Goal: Task Accomplishment & Management: Complete application form

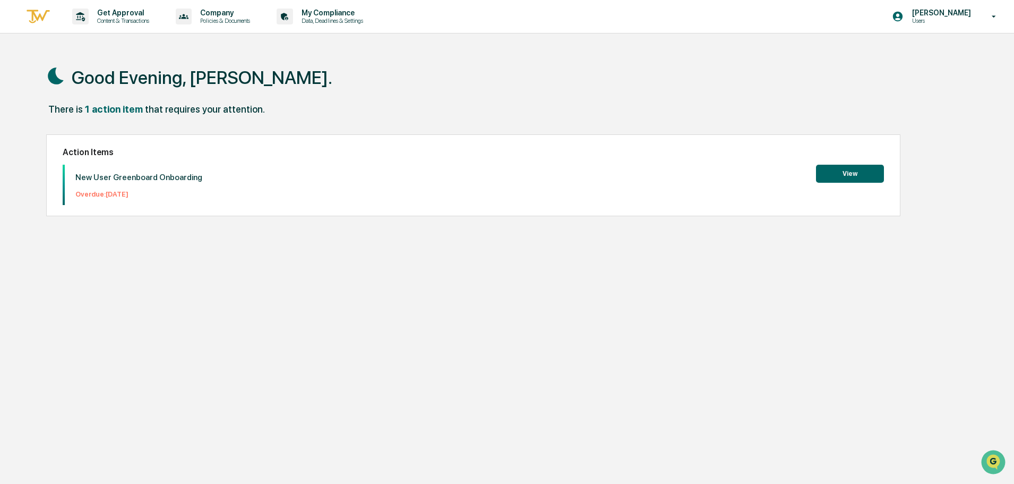
click at [855, 174] on button "View" at bounding box center [850, 174] width 68 height 18
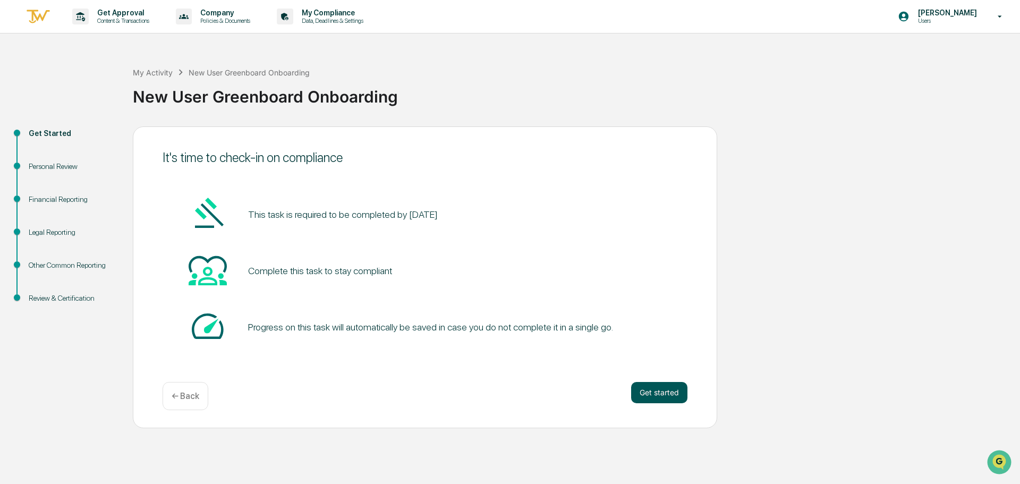
click at [657, 397] on button "Get started" at bounding box center [659, 392] width 56 height 21
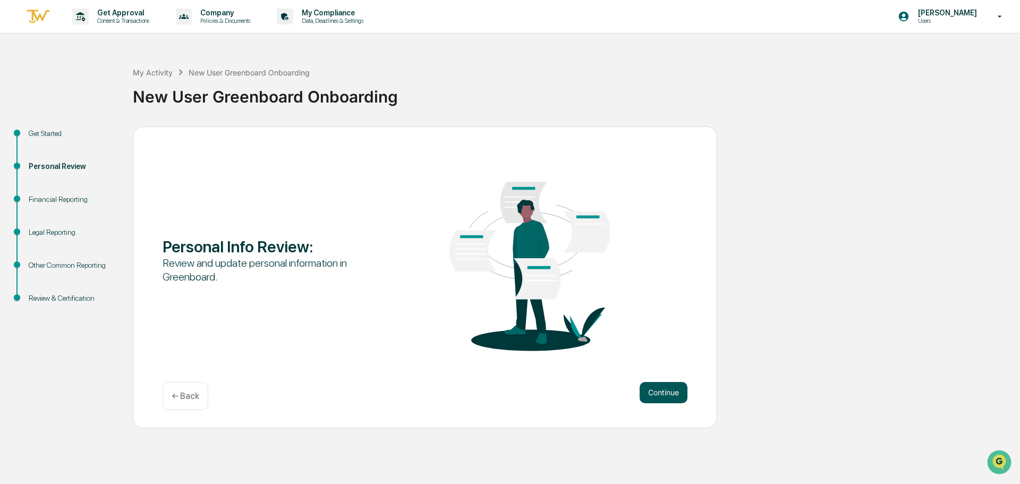
click at [660, 397] on button "Continue" at bounding box center [663, 392] width 48 height 21
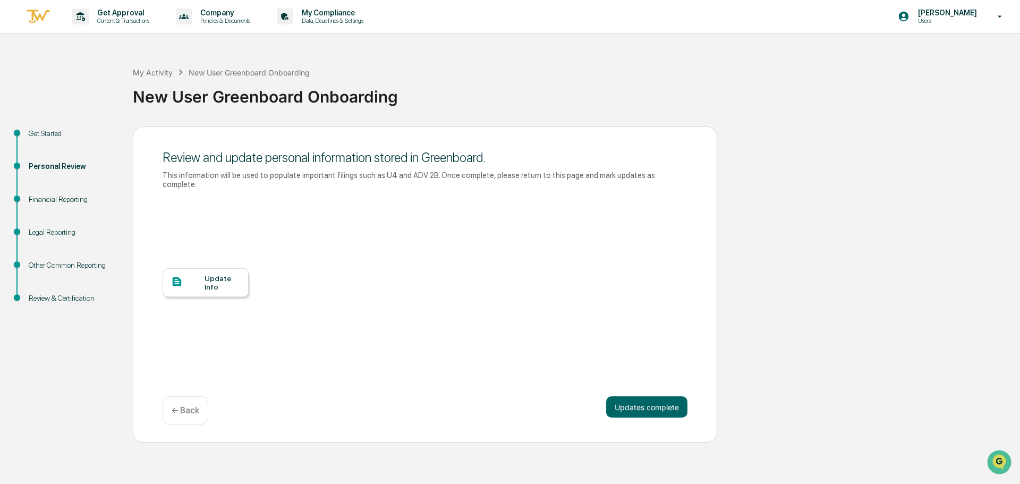
click at [216, 275] on div "Update Info" at bounding box center [222, 282] width 36 height 17
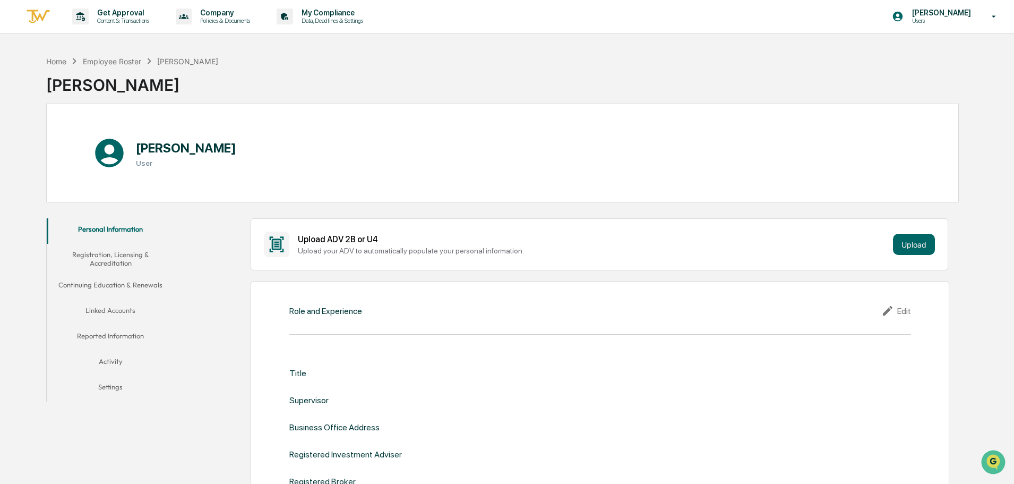
click at [110, 228] on button "Personal Information" at bounding box center [110, 230] width 127 height 25
click at [917, 242] on button "Upload" at bounding box center [914, 244] width 42 height 21
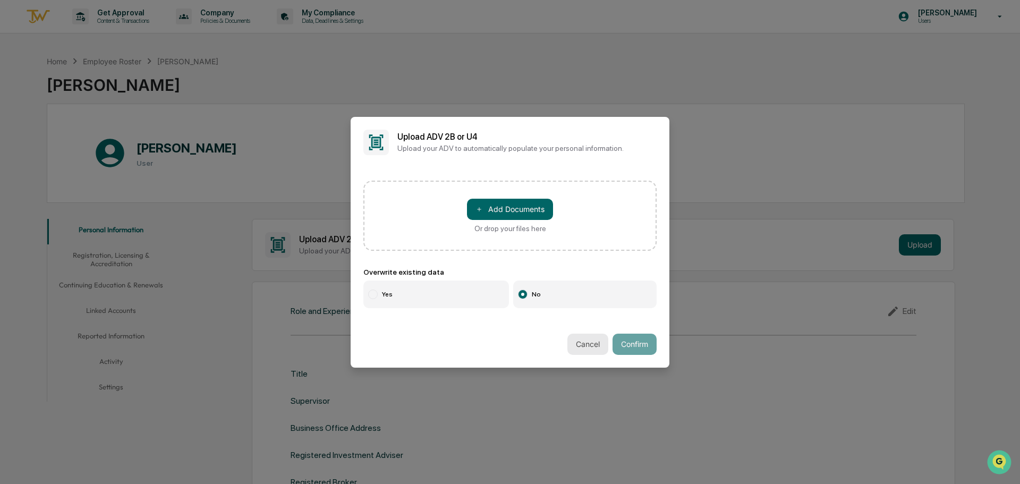
click at [577, 339] on button "Cancel" at bounding box center [587, 344] width 41 height 21
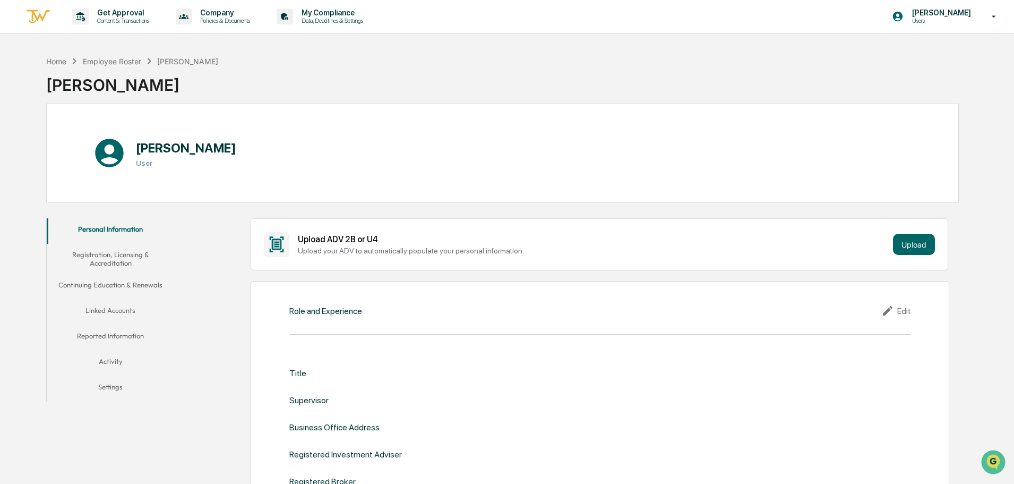
click at [902, 310] on div "Edit" at bounding box center [897, 310] width 30 height 13
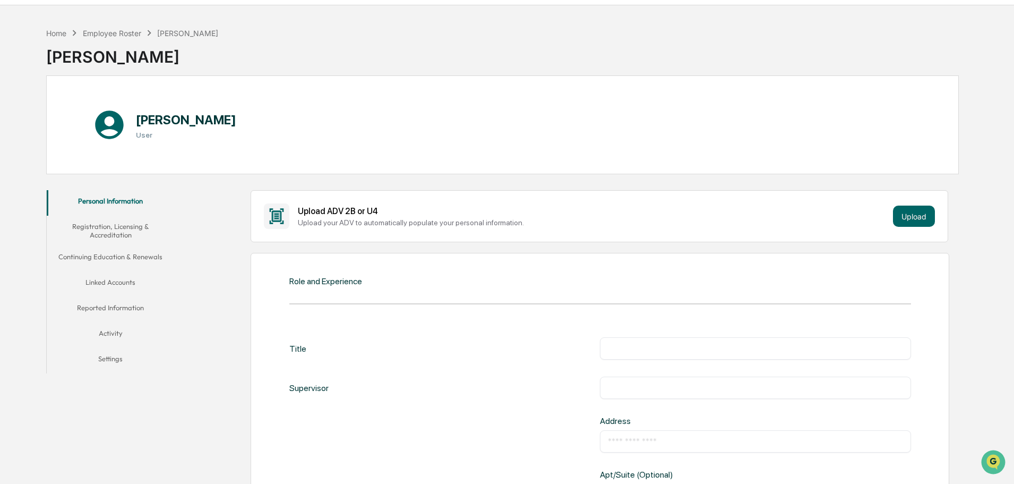
scroll to position [53, 0]
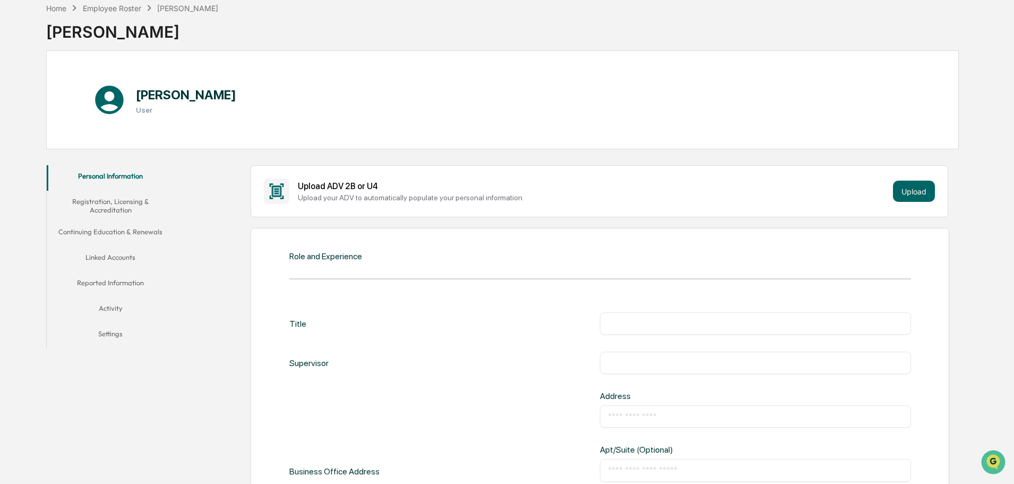
click at [309, 324] on div "Title ​" at bounding box center [600, 323] width 622 height 22
click at [293, 326] on div "Title" at bounding box center [297, 323] width 17 height 22
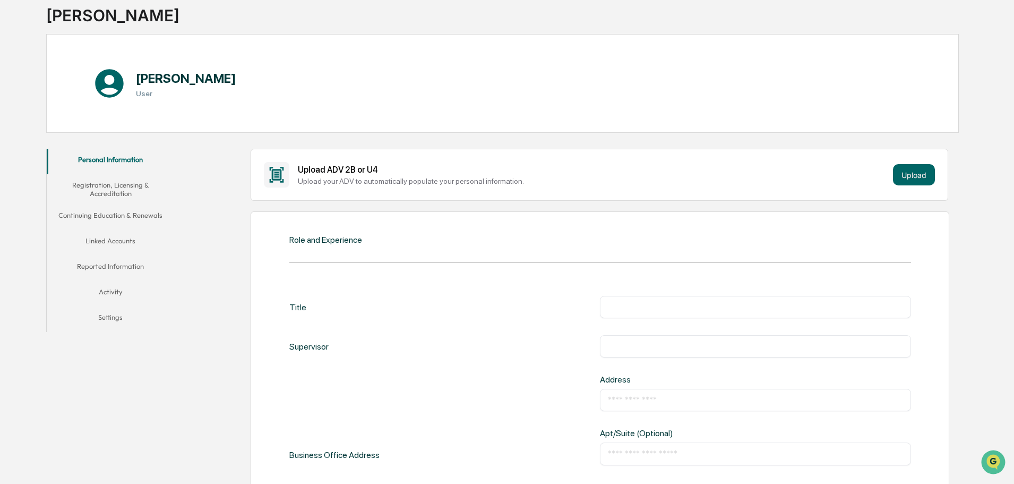
scroll to position [0, 0]
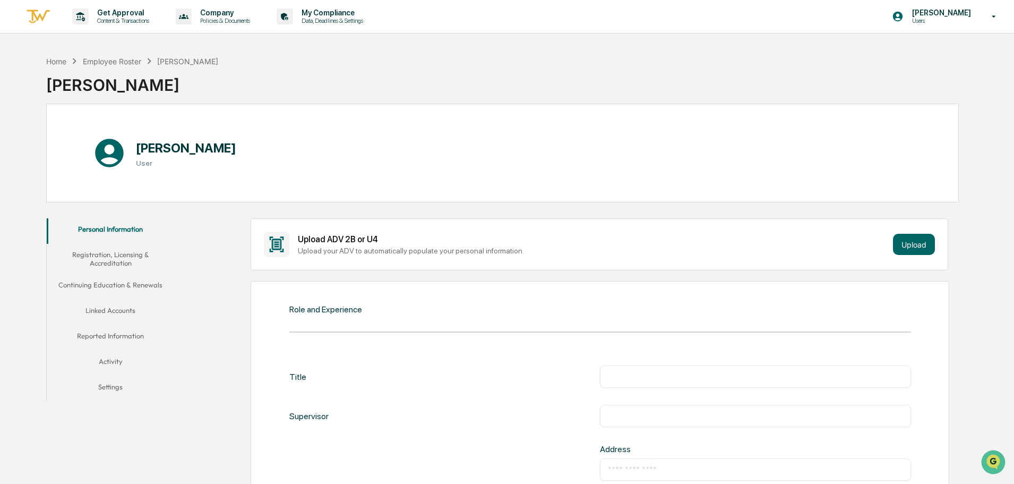
click at [307, 376] on div "Title ​" at bounding box center [600, 376] width 622 height 22
click at [301, 375] on div "Title" at bounding box center [297, 376] width 17 height 22
click at [312, 375] on div "Title ​" at bounding box center [600, 376] width 622 height 22
click at [343, 408] on div "Supervisor ​" at bounding box center [600, 416] width 622 height 22
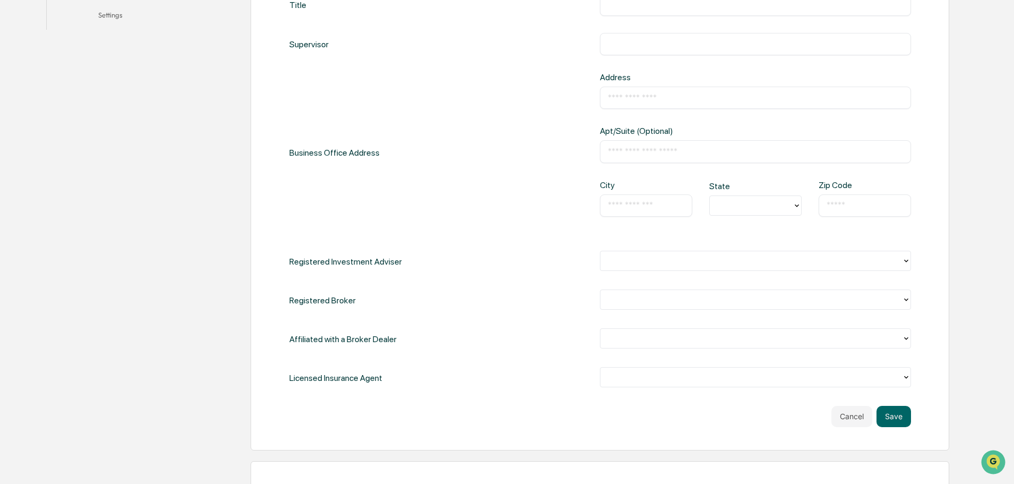
scroll to position [106, 0]
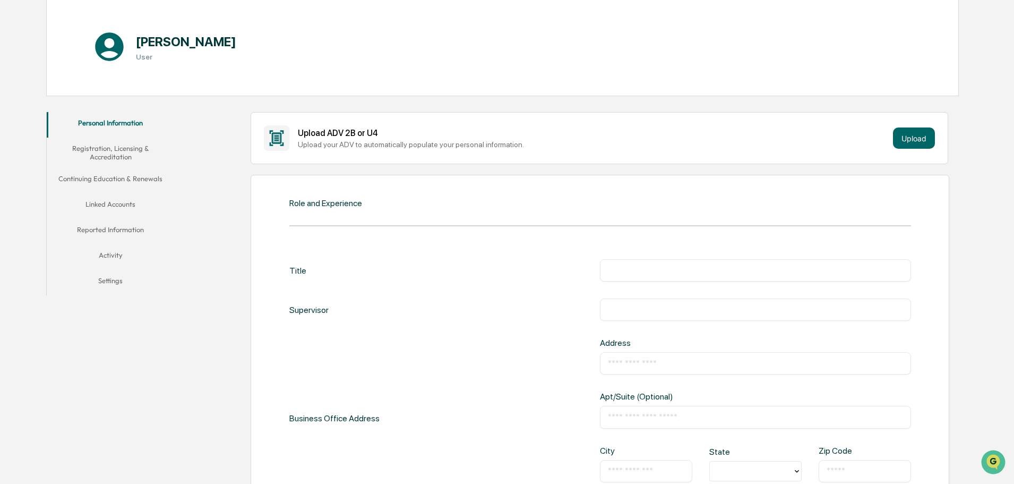
click at [618, 271] on input "text" at bounding box center [755, 270] width 295 height 11
type input "**********"
type input "*********"
type input "**"
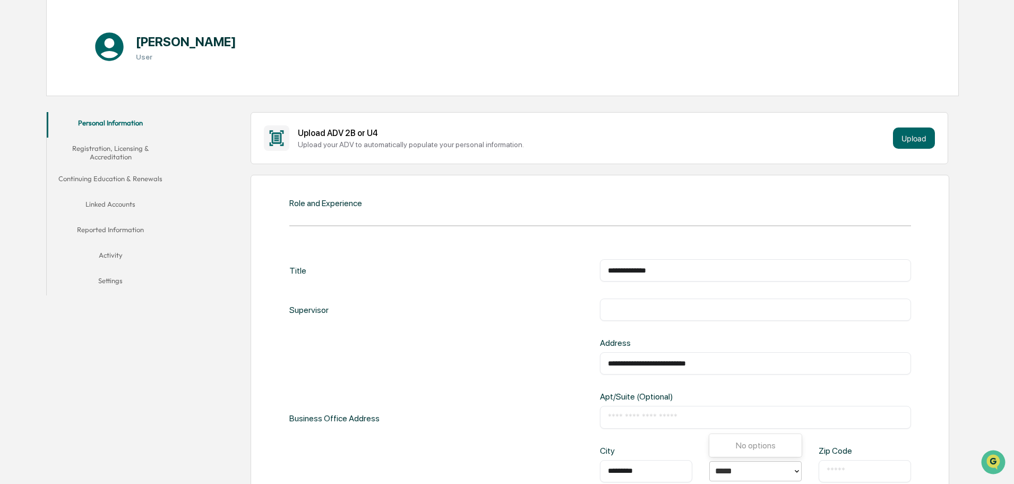
type input "*****"
click at [843, 475] on input "text" at bounding box center [865, 471] width 76 height 11
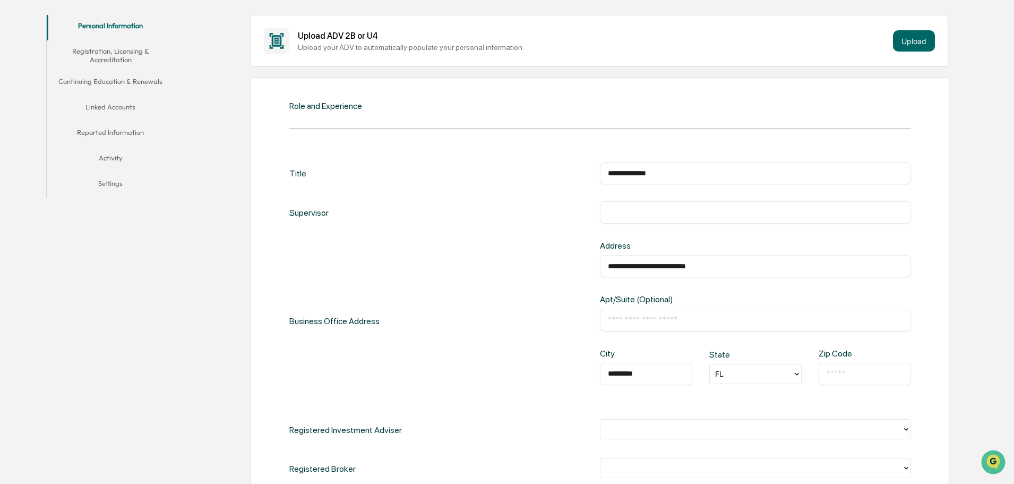
scroll to position [212, 0]
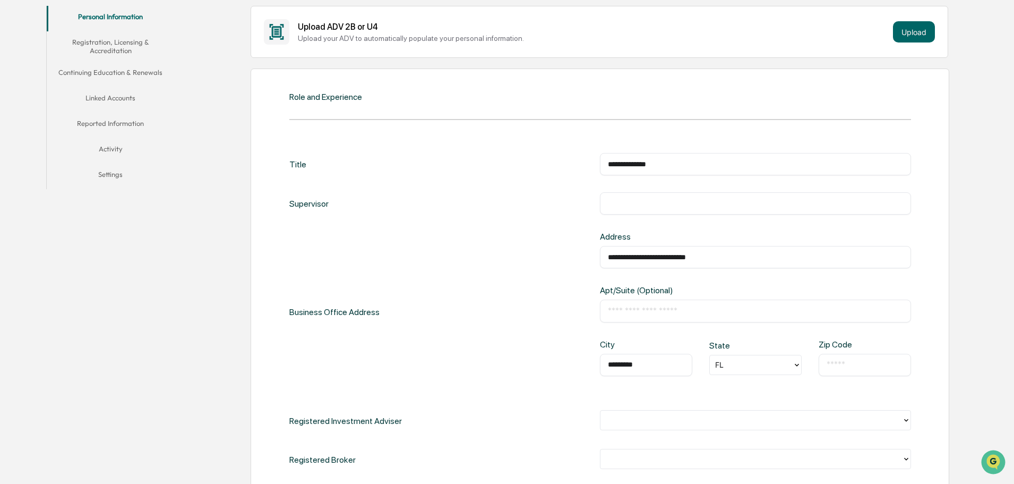
click at [830, 365] on input "text" at bounding box center [865, 365] width 76 height 11
type input "*****"
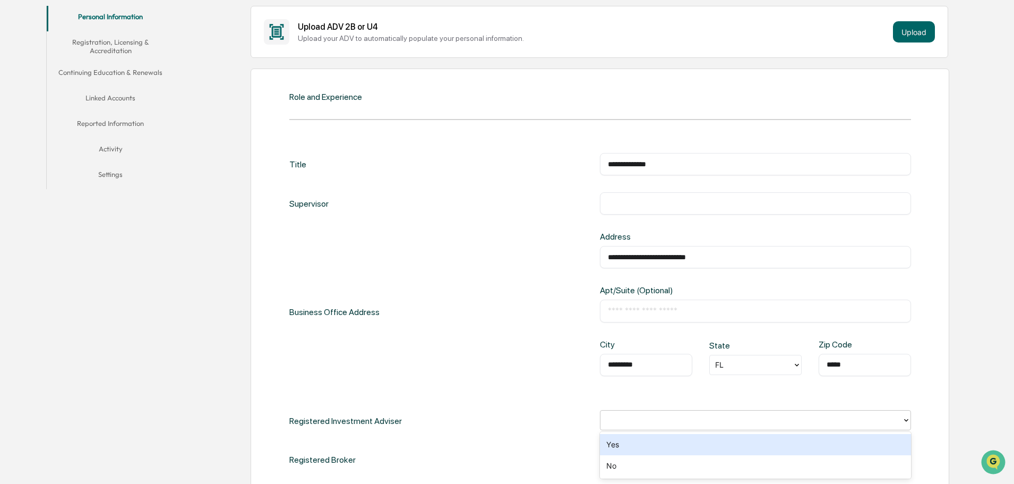
click at [908, 419] on icon at bounding box center [906, 419] width 4 height 3
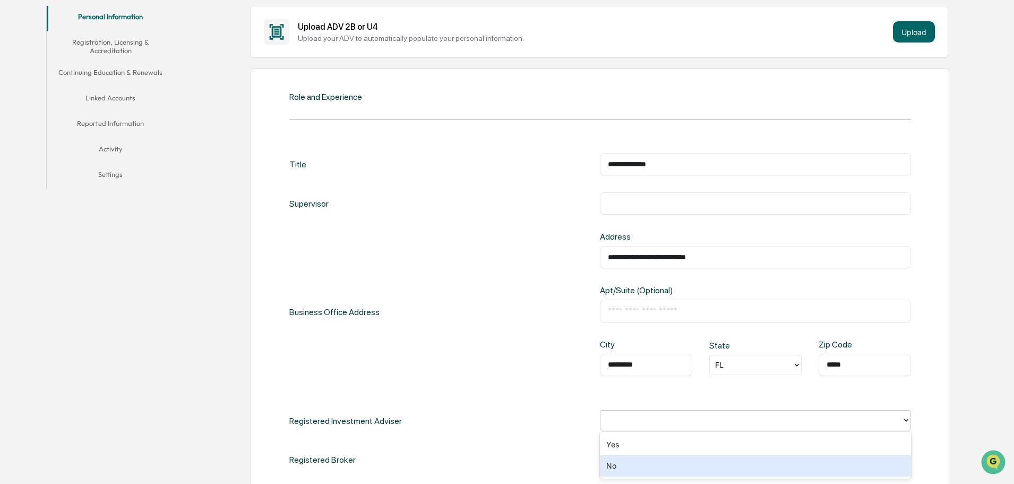
click at [661, 468] on div "No" at bounding box center [755, 465] width 311 height 21
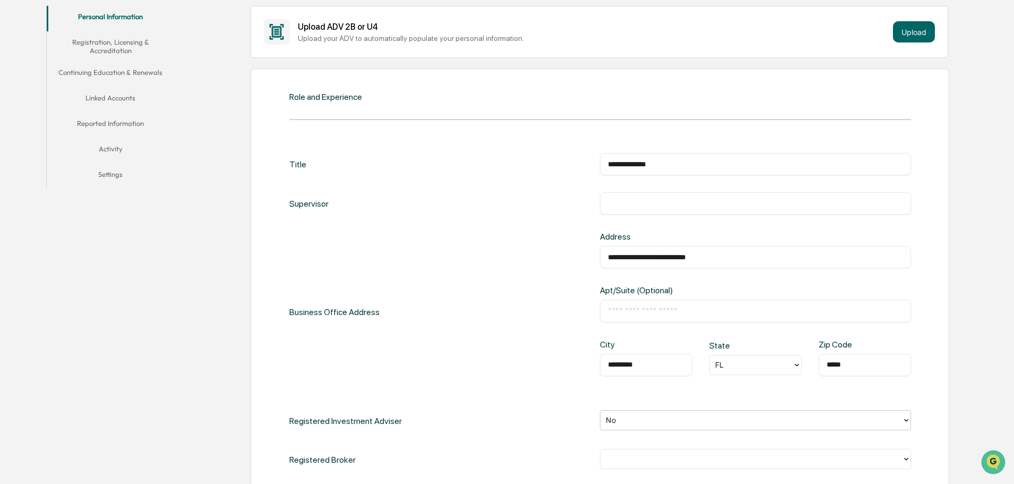
click at [907, 460] on icon at bounding box center [906, 459] width 8 height 8
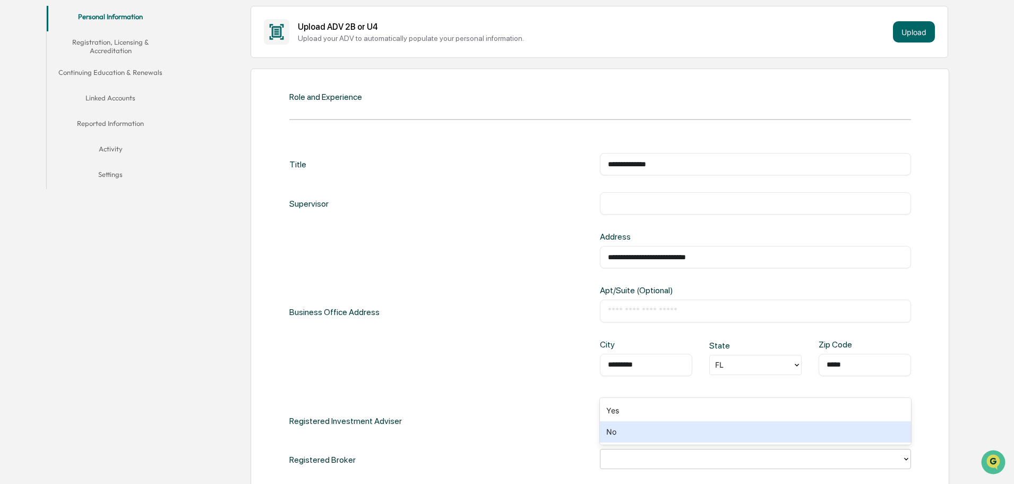
click at [614, 435] on div "No" at bounding box center [755, 431] width 311 height 21
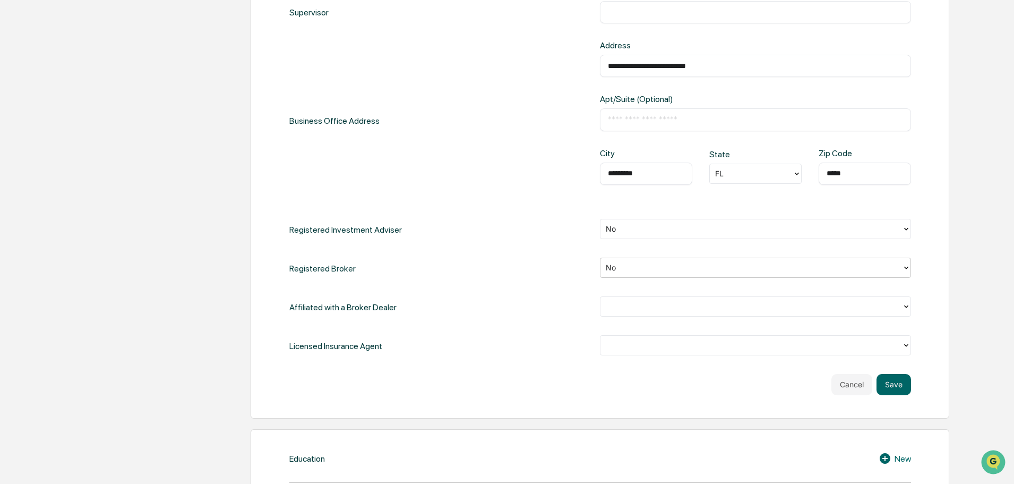
scroll to position [425, 0]
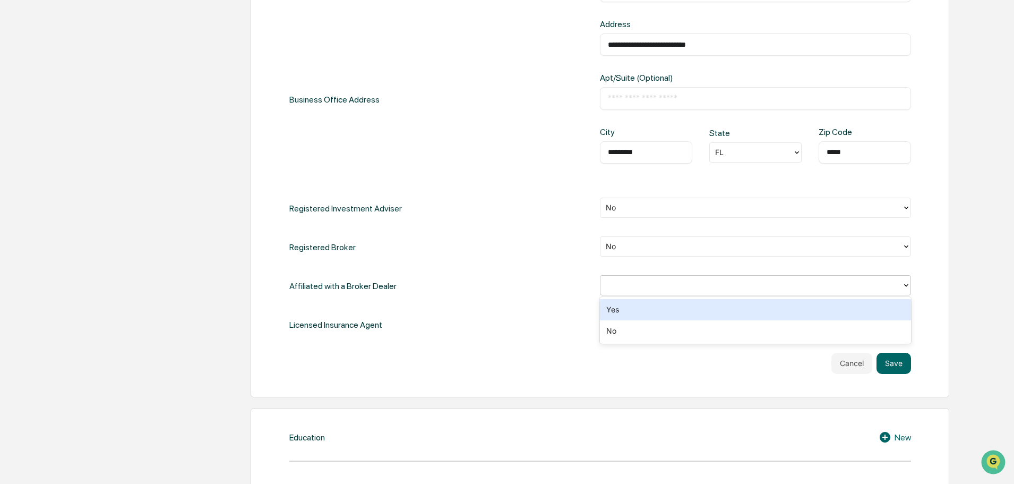
click at [907, 288] on icon at bounding box center [906, 285] width 8 height 8
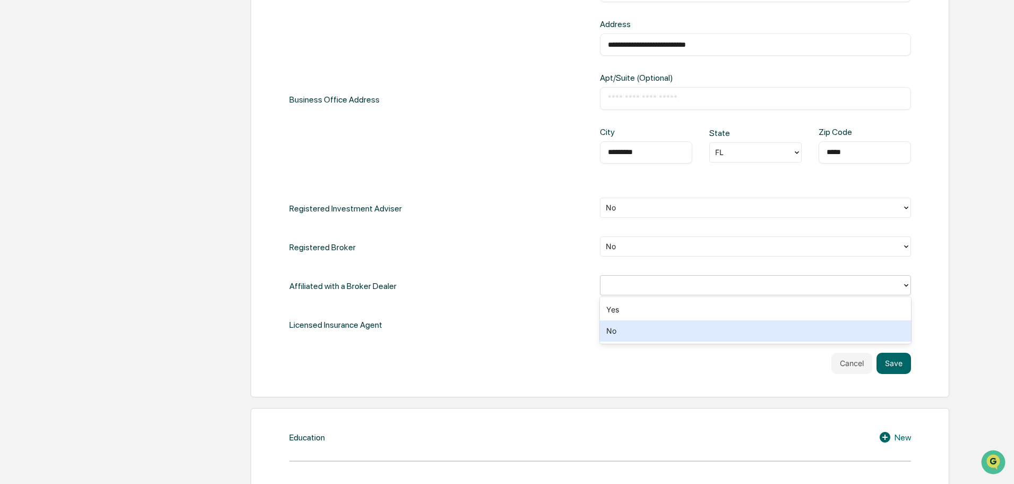
click at [648, 334] on div "No" at bounding box center [755, 330] width 311 height 21
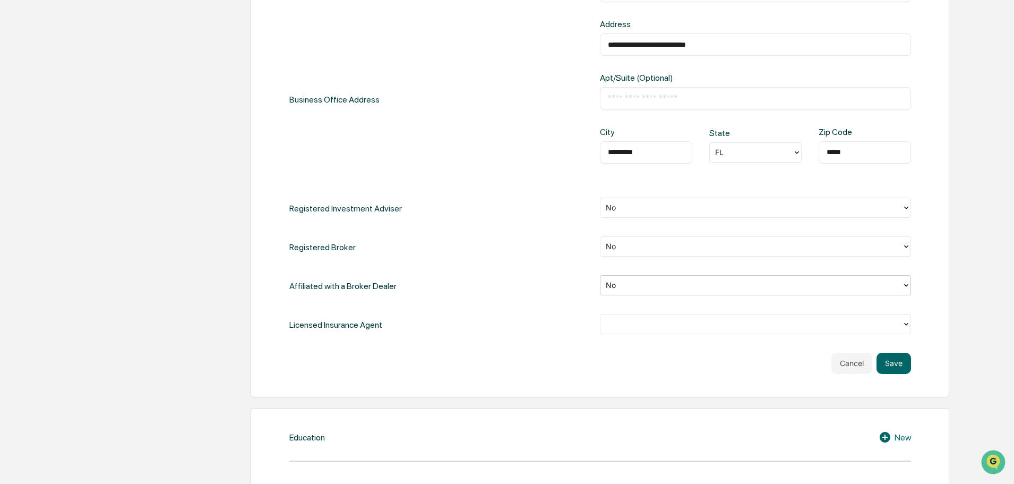
click at [910, 324] on icon at bounding box center [906, 324] width 8 height 8
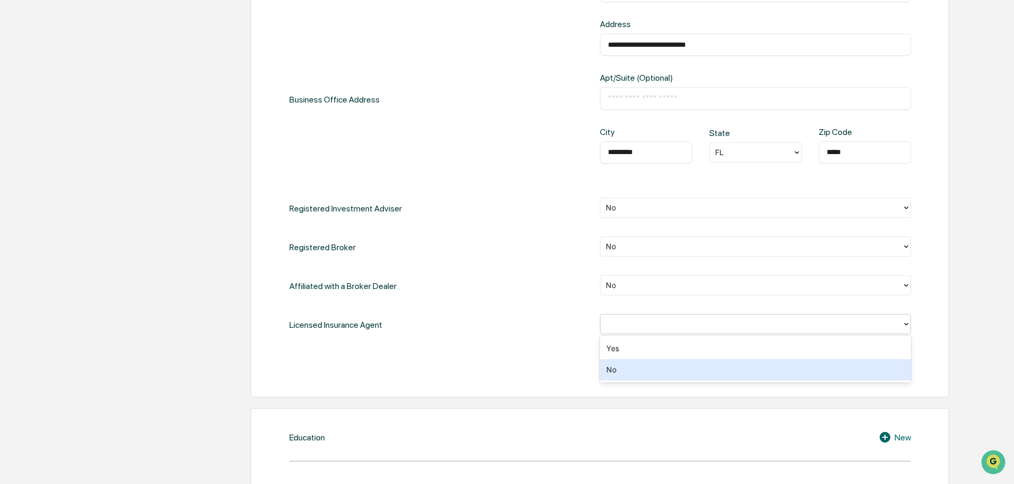
click at [653, 369] on div "No" at bounding box center [755, 369] width 311 height 21
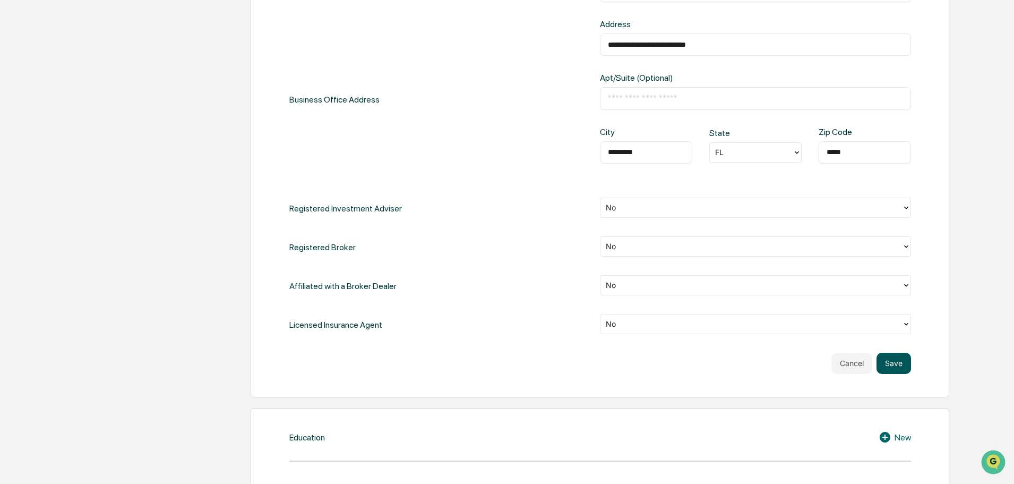
click at [899, 365] on button "Save" at bounding box center [894, 363] width 35 height 21
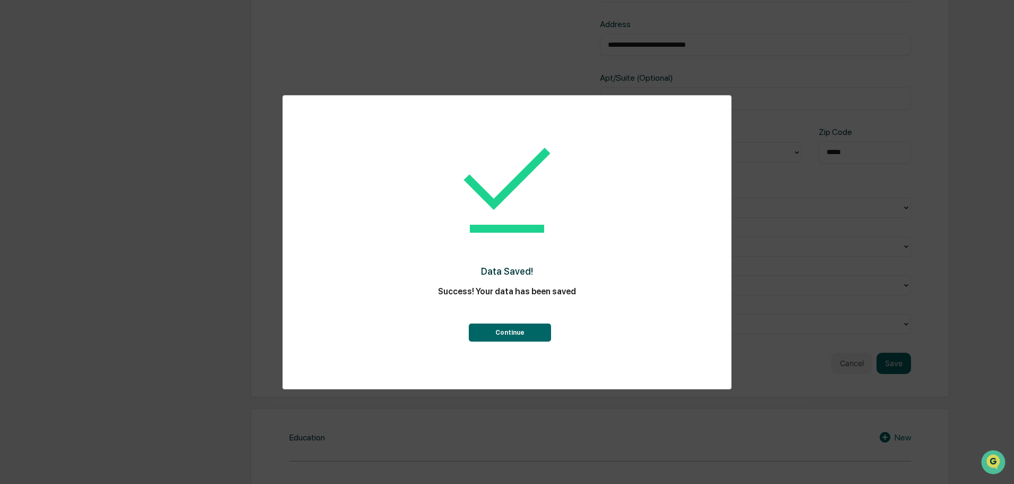
click at [518, 333] on button "Continue" at bounding box center [510, 332] width 82 height 18
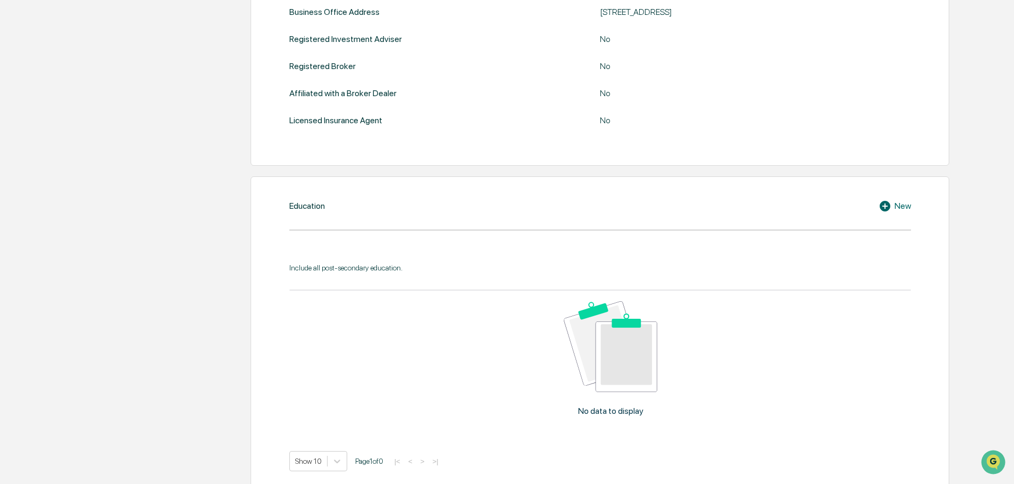
click at [904, 207] on div "New" at bounding box center [895, 206] width 32 height 13
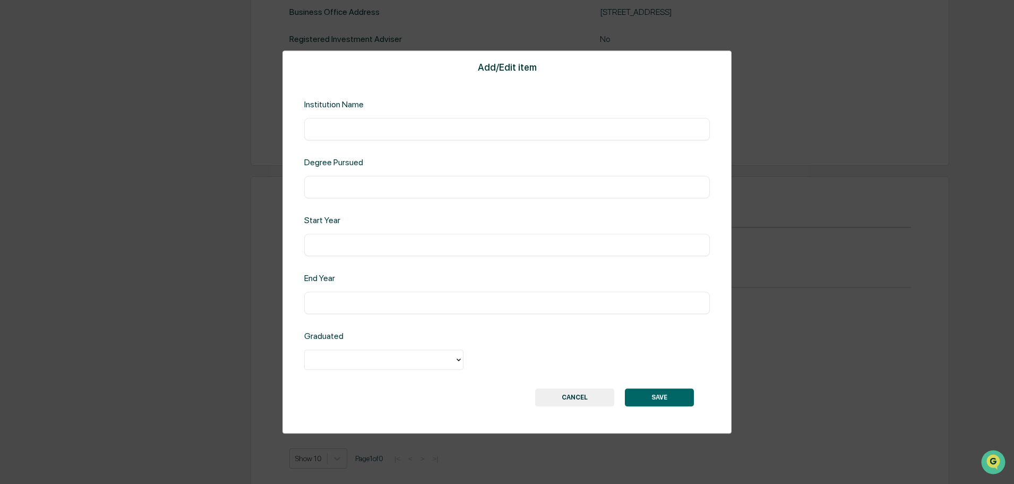
click at [324, 130] on input "text" at bounding box center [507, 129] width 390 height 11
type input "**********"
type input "****"
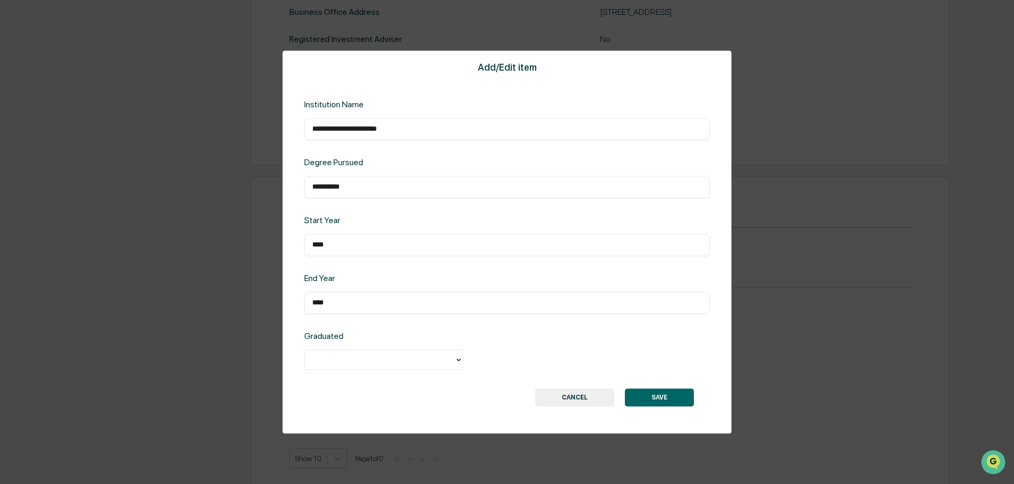
type input "****"
click at [457, 361] on icon at bounding box center [459, 359] width 8 height 8
click at [346, 385] on div "Yes" at bounding box center [383, 383] width 159 height 21
click at [652, 397] on button "SAVE" at bounding box center [659, 397] width 69 height 18
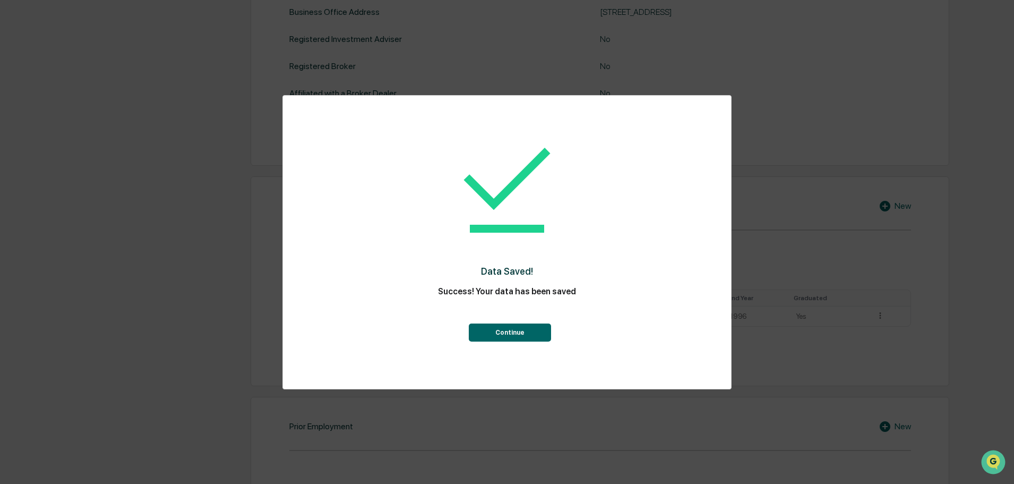
click at [526, 335] on button "Continue" at bounding box center [510, 332] width 82 height 18
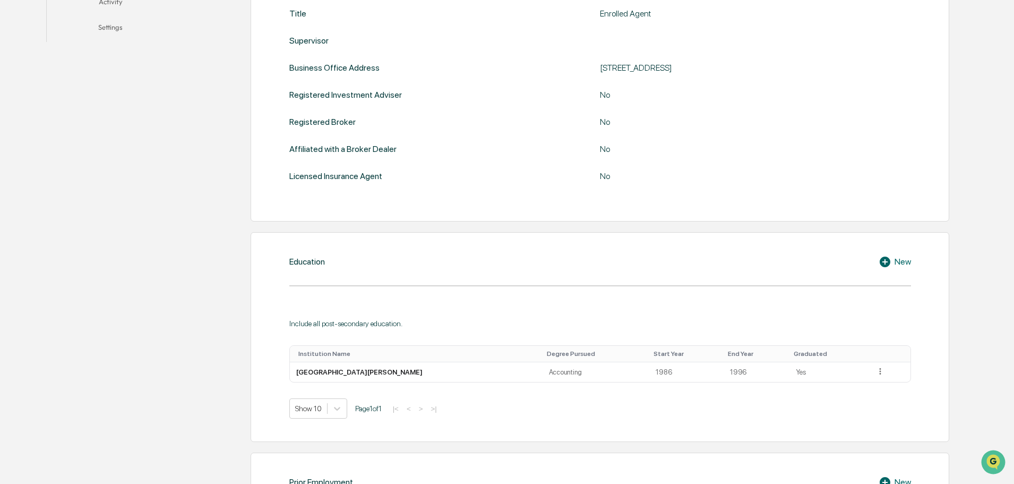
scroll to position [372, 0]
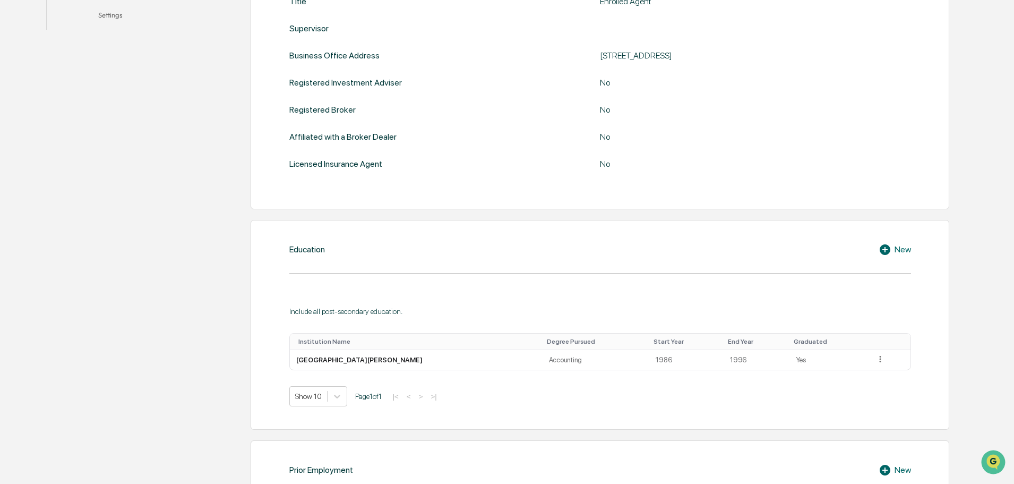
click at [907, 247] on div "New" at bounding box center [895, 249] width 32 height 13
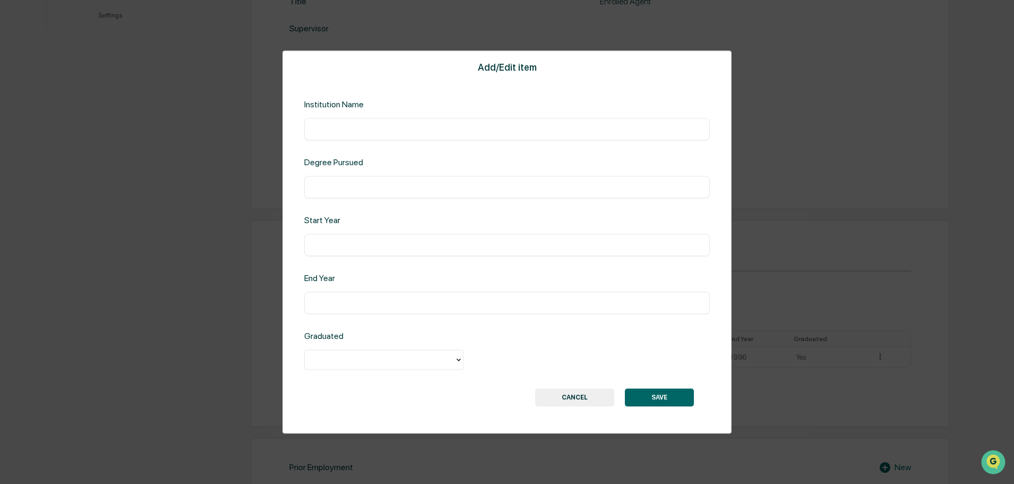
click at [337, 133] on input "text" at bounding box center [507, 129] width 390 height 11
click at [580, 396] on button "CANCEL" at bounding box center [574, 397] width 79 height 18
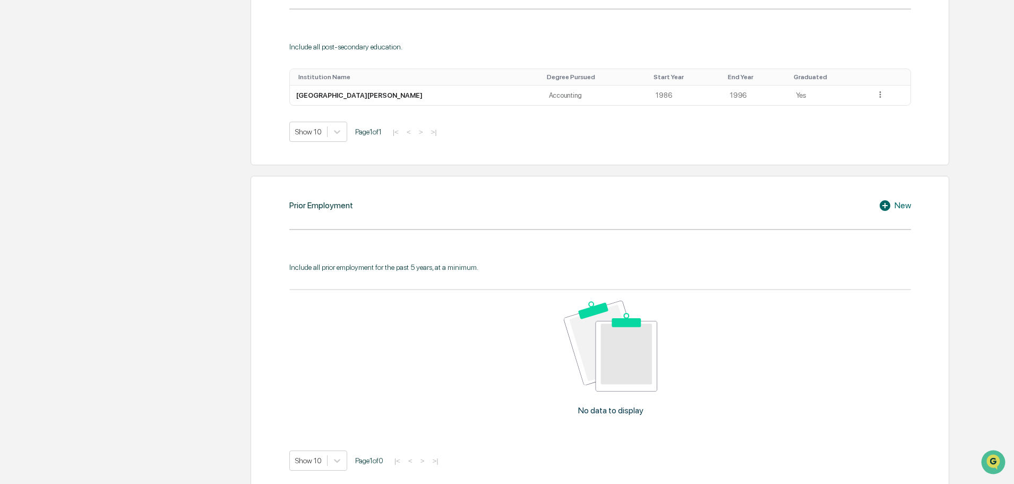
scroll to position [637, 0]
click at [903, 205] on div "New" at bounding box center [895, 204] width 32 height 13
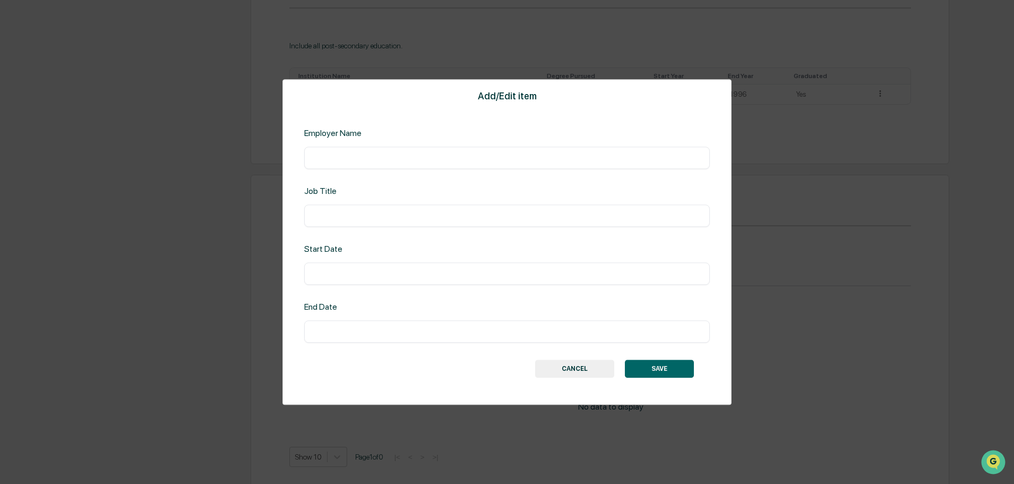
click at [328, 150] on div "​" at bounding box center [507, 158] width 406 height 22
click at [326, 156] on input "text" at bounding box center [507, 157] width 390 height 11
type input "**********"
type input "*****"
type input "**********"
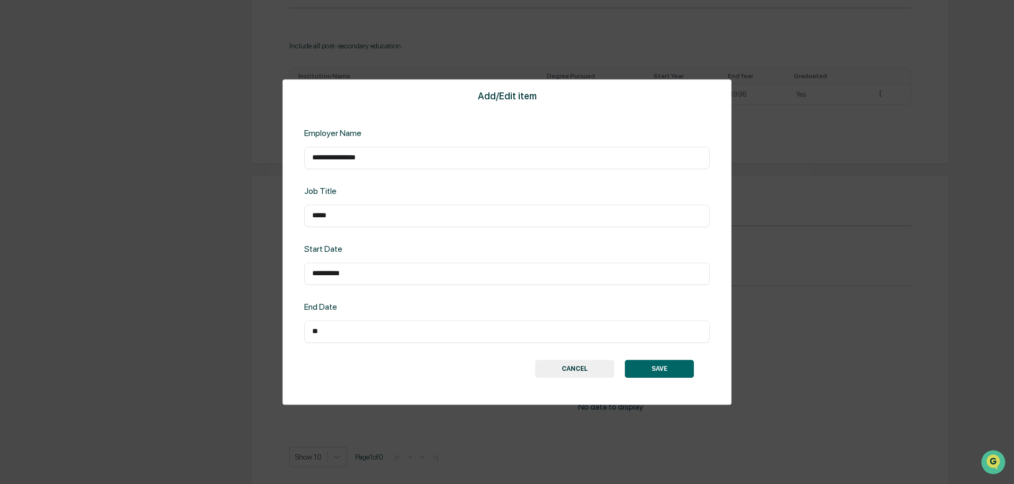
type input "*"
click at [672, 370] on button "SAVE" at bounding box center [659, 369] width 69 height 18
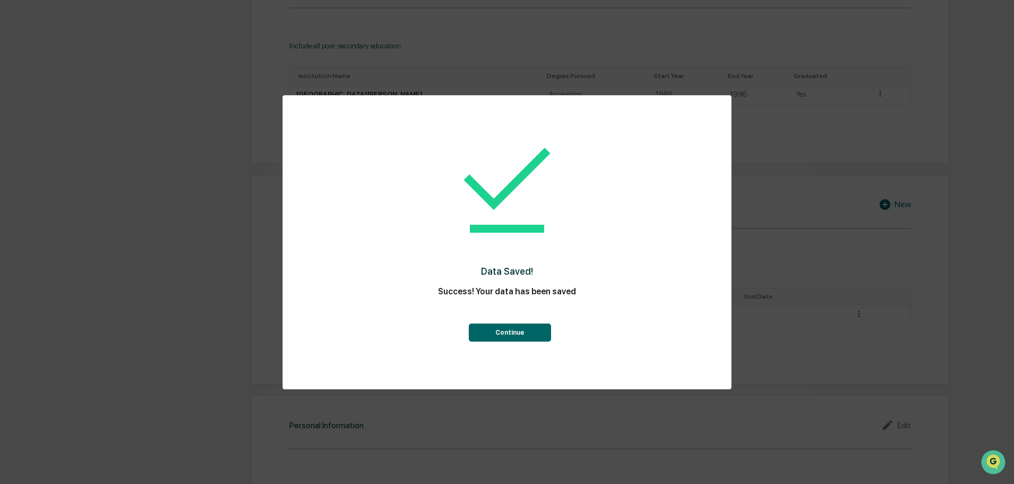
click at [521, 336] on button "Continue" at bounding box center [510, 332] width 82 height 18
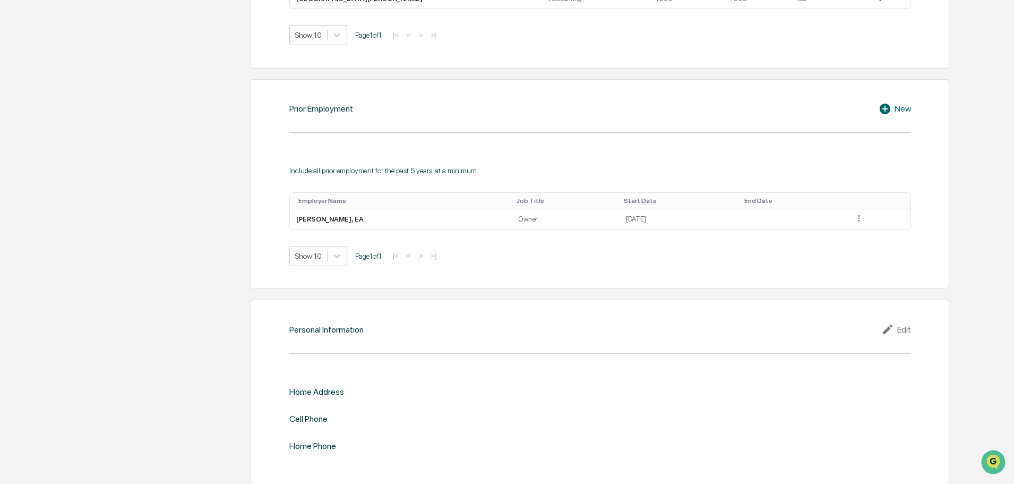
scroll to position [746, 0]
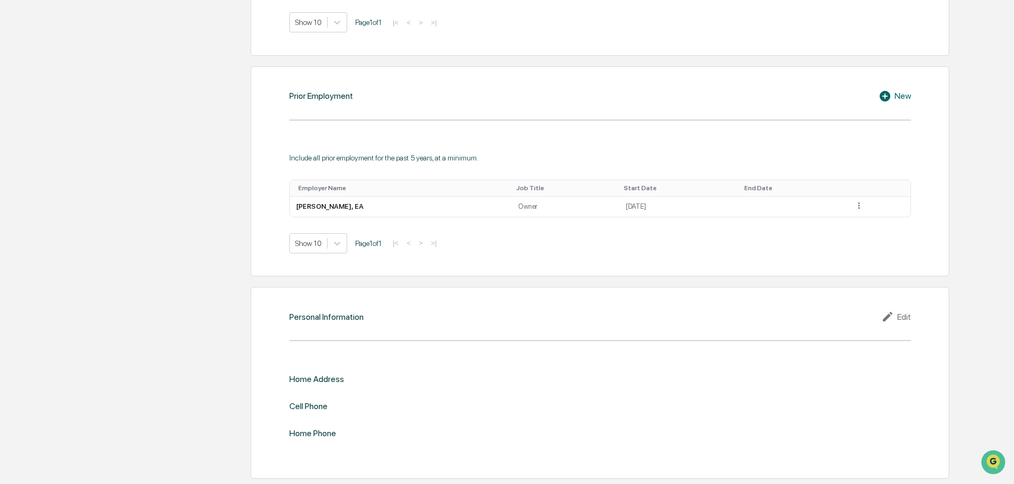
click at [910, 317] on div "Edit" at bounding box center [897, 316] width 30 height 13
drag, startPoint x: 650, startPoint y: 390, endPoint x: 643, endPoint y: 397, distance: 10.5
click at [646, 394] on div "​" at bounding box center [755, 397] width 311 height 22
click at [642, 399] on input "text" at bounding box center [755, 396] width 295 height 11
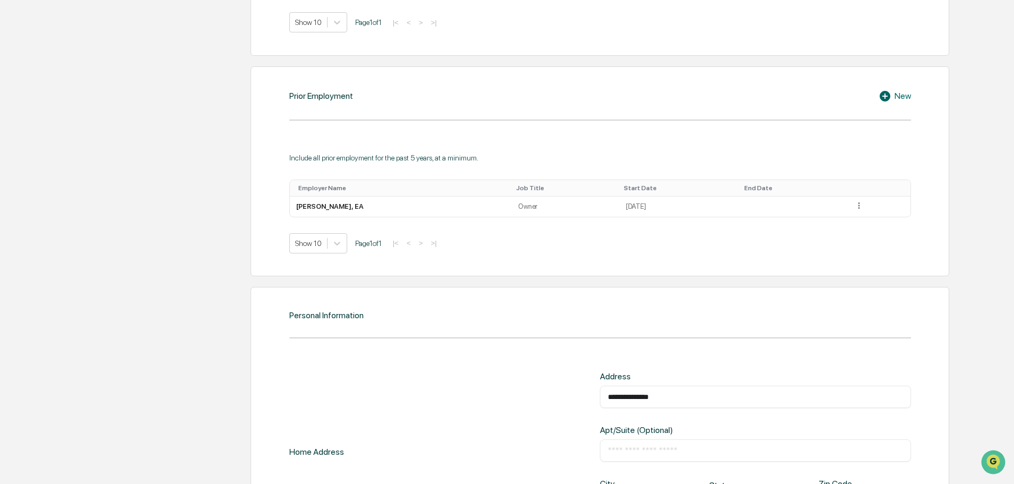
type input "**********"
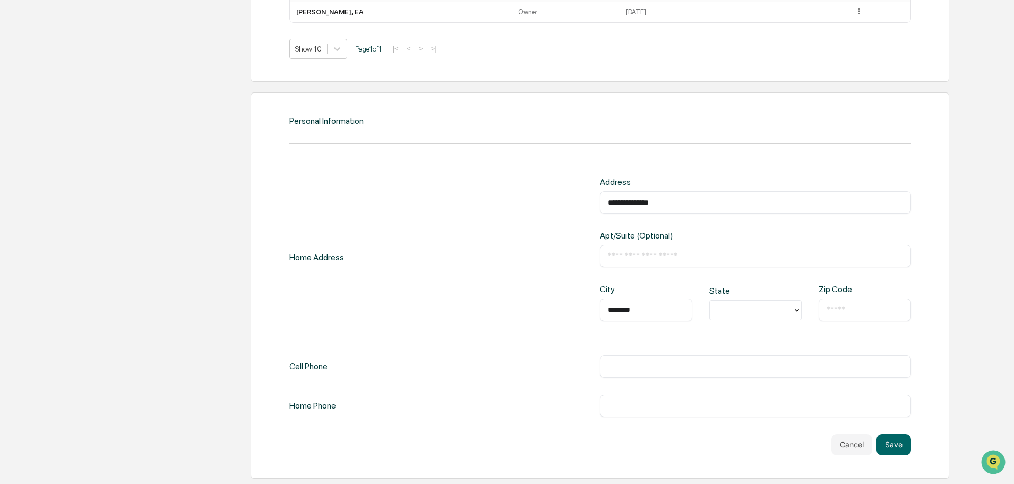
type input "*******"
type input "**"
type input "*****"
type input "**********"
click at [900, 448] on button "Save" at bounding box center [894, 444] width 35 height 21
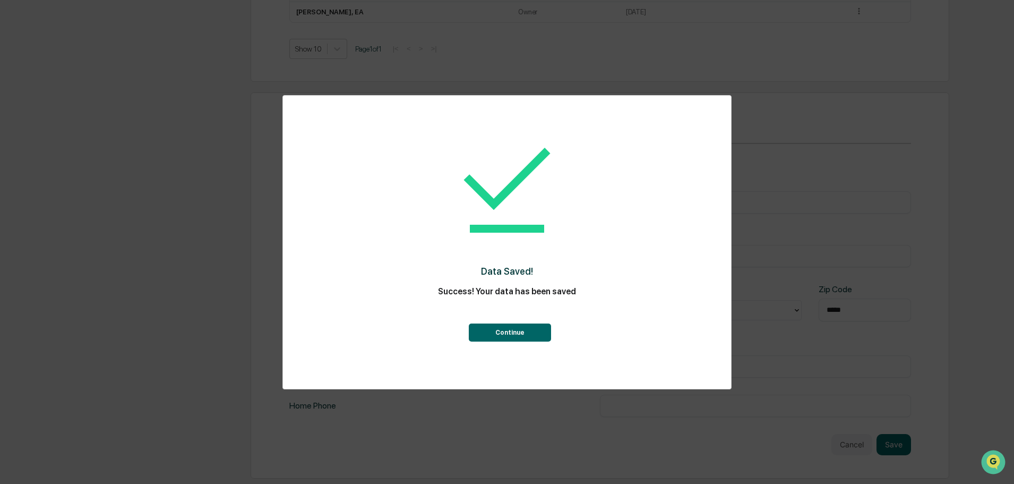
click at [505, 328] on button "Continue" at bounding box center [510, 332] width 82 height 18
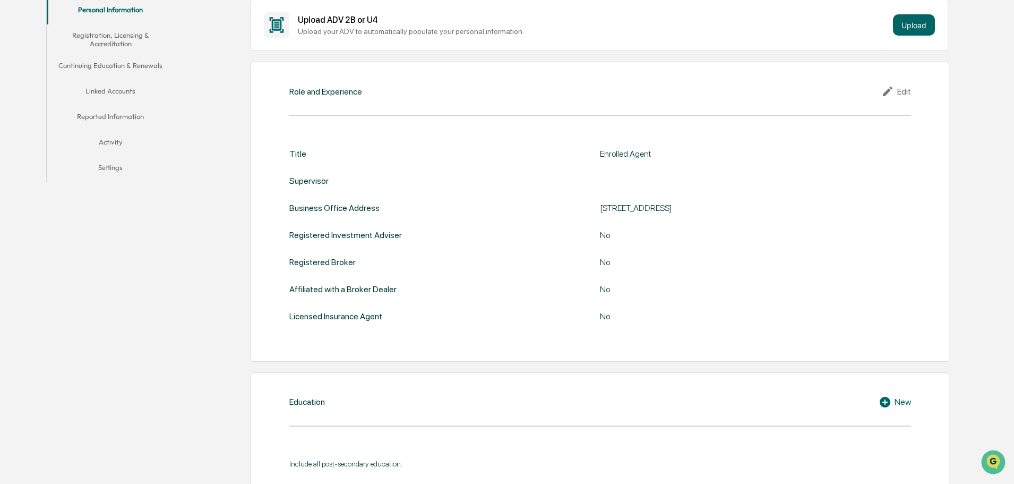
scroll to position [69, 0]
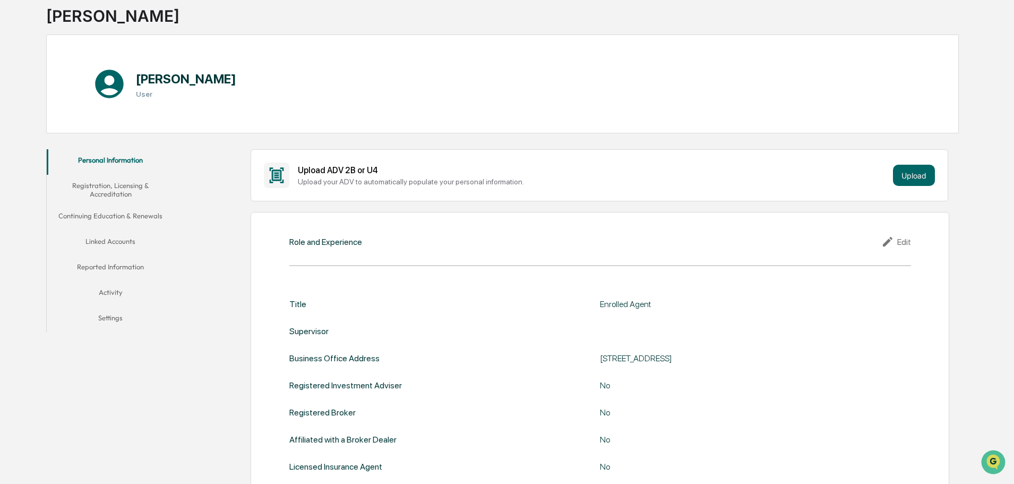
click at [109, 187] on button "Registration, Licensing & Accreditation" at bounding box center [110, 190] width 127 height 30
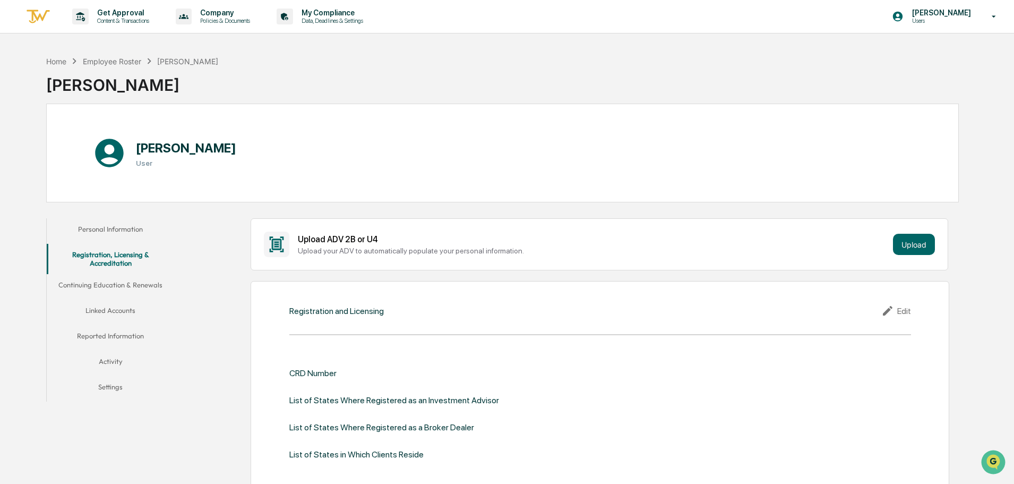
click at [904, 312] on div "Edit" at bounding box center [897, 310] width 30 height 13
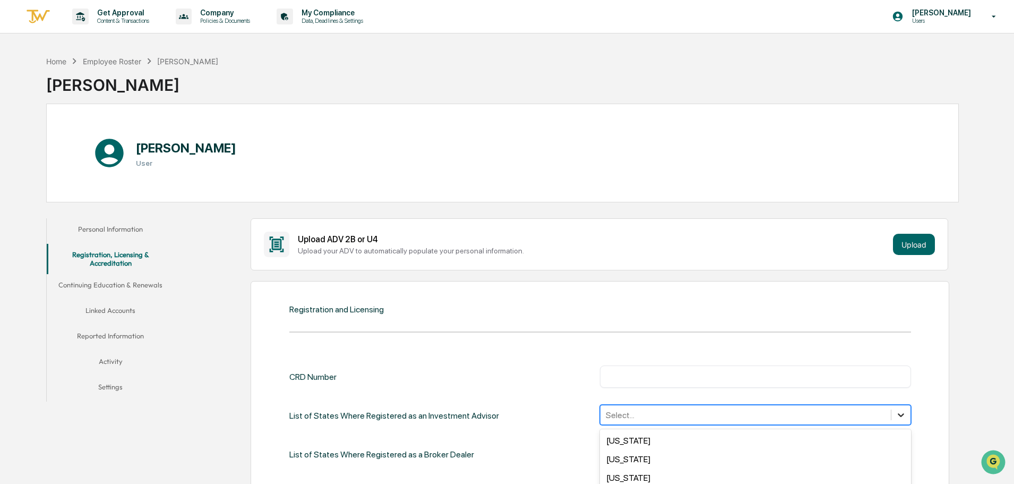
scroll to position [109, 0]
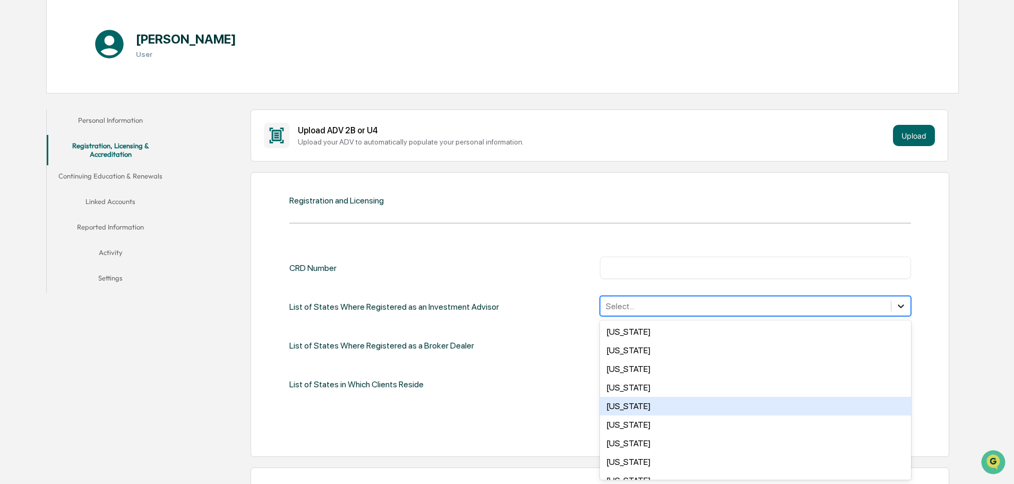
click at [905, 316] on div "50 results available. Use Up and Down to choose options, press Enter to select …" at bounding box center [755, 306] width 311 height 20
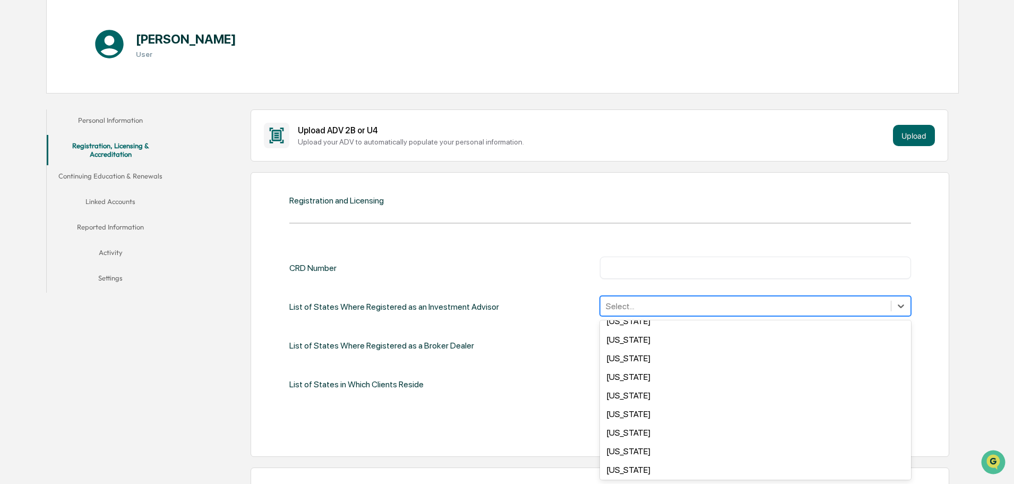
scroll to position [84, 0]
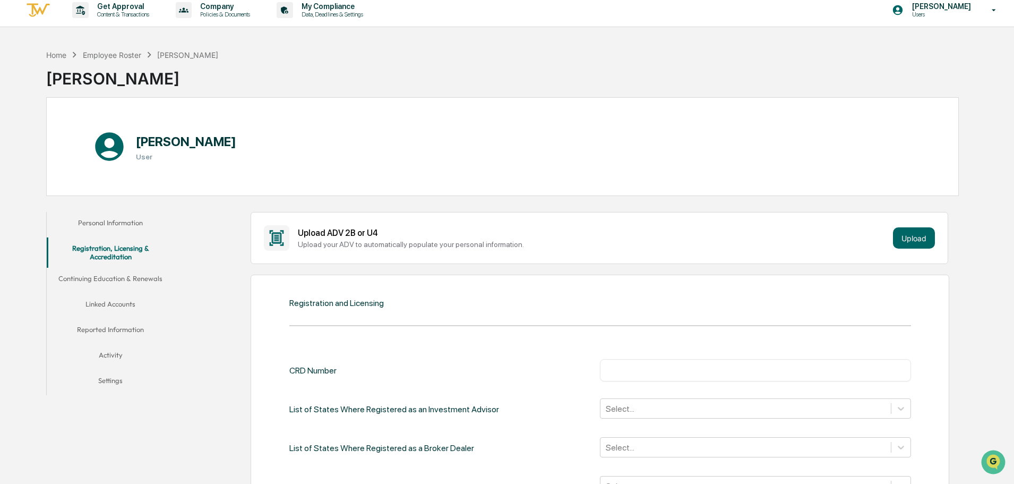
scroll to position [0, 0]
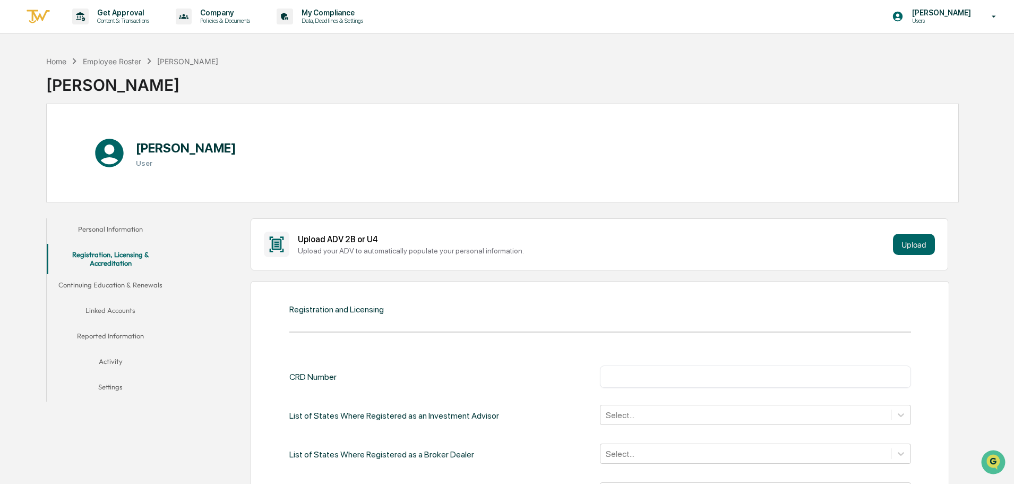
click at [116, 287] on button "Continuing Education & Renewals" at bounding box center [110, 286] width 127 height 25
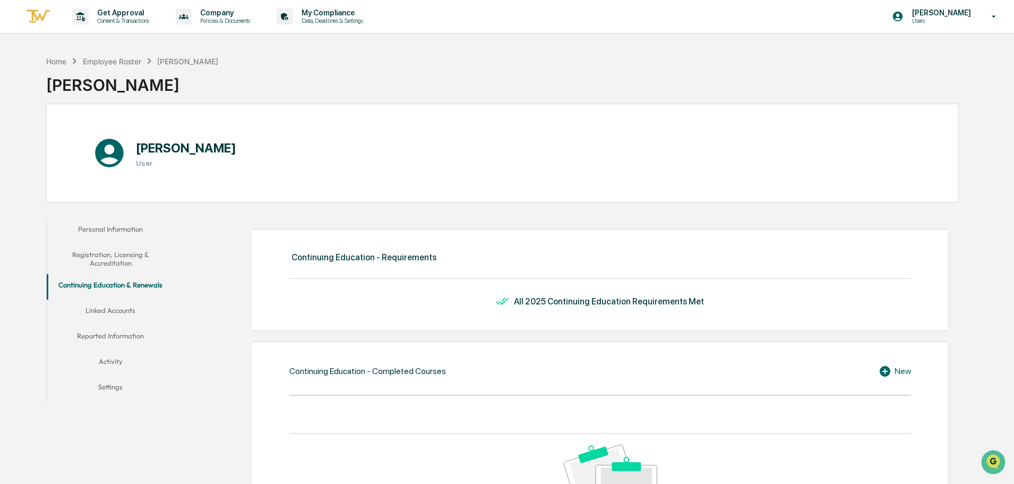
click at [103, 308] on button "Linked Accounts" at bounding box center [110, 312] width 127 height 25
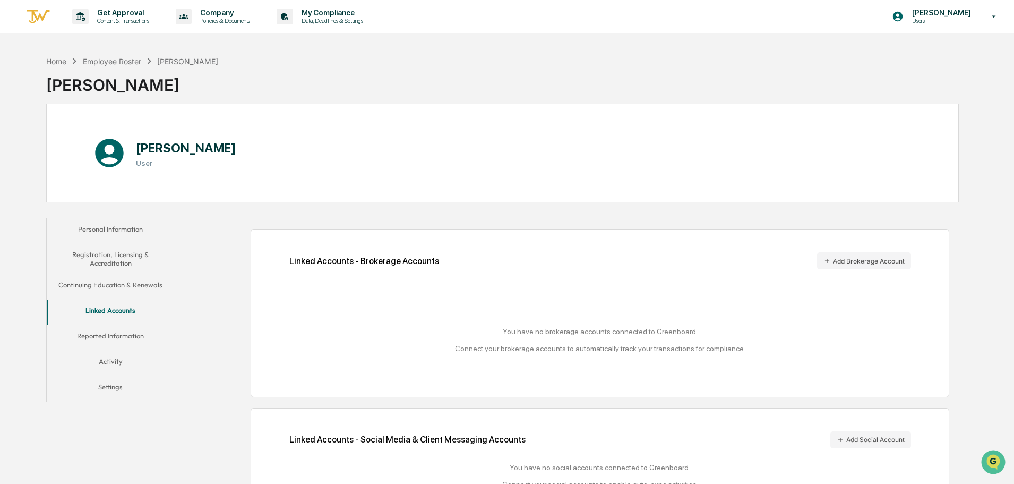
scroll to position [50, 0]
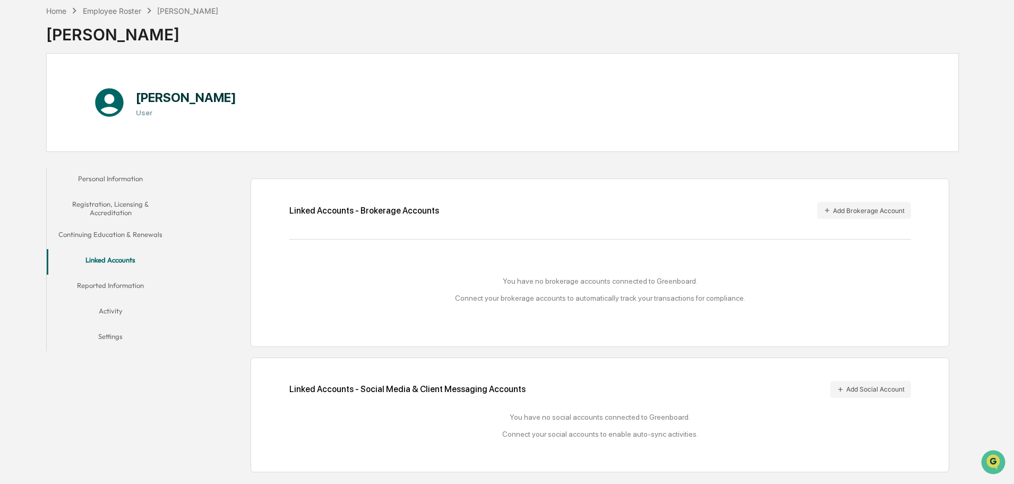
click at [110, 286] on button "Reported Information" at bounding box center [110, 287] width 127 height 25
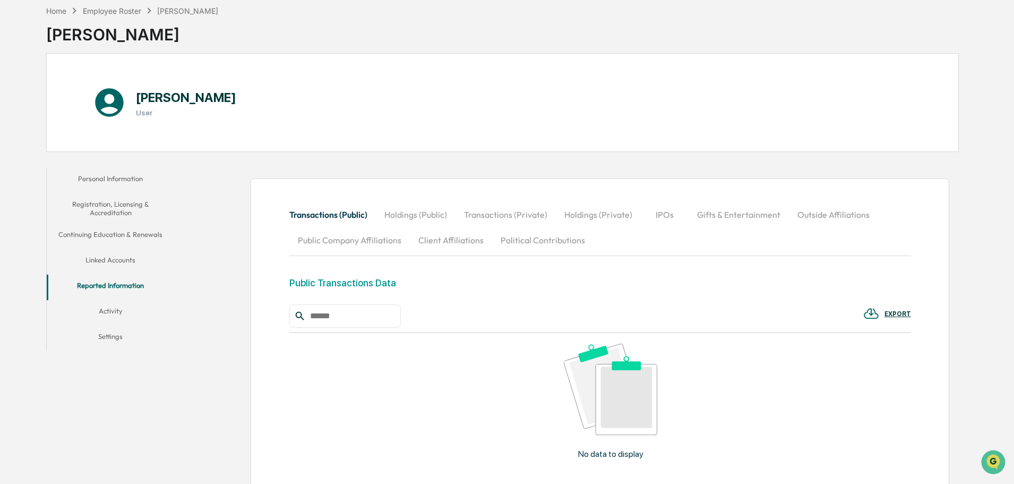
scroll to position [171, 0]
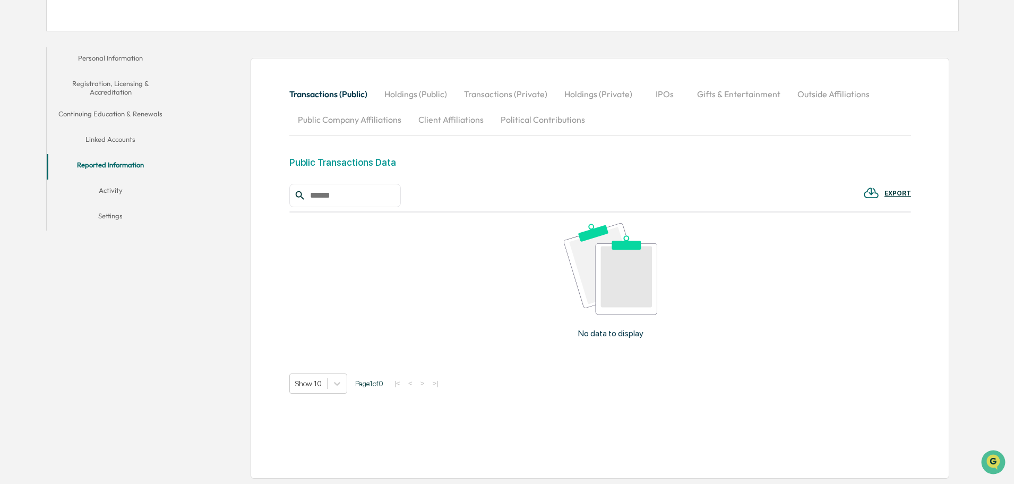
click at [113, 189] on button "Activity" at bounding box center [110, 192] width 127 height 25
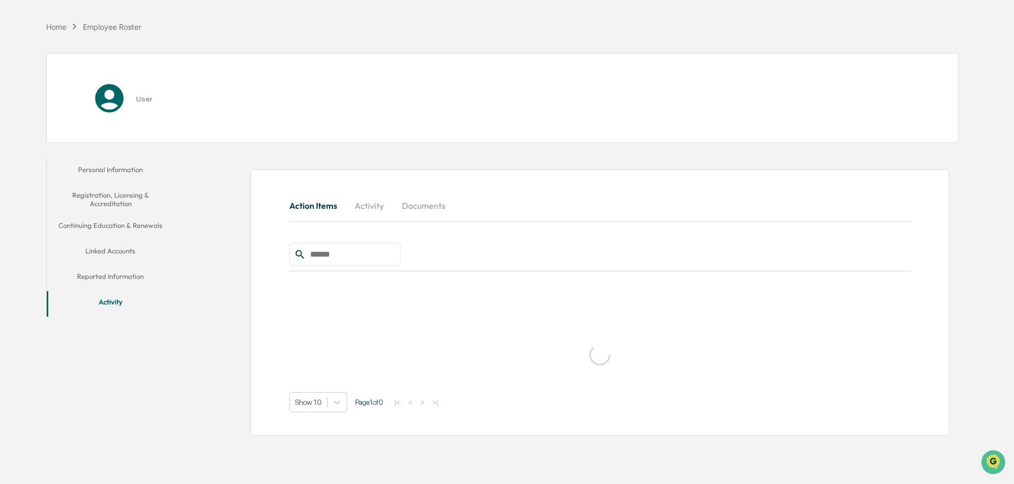
scroll to position [50, 0]
click at [367, 204] on button "Activity" at bounding box center [370, 205] width 48 height 25
click at [443, 208] on button "Documents" at bounding box center [424, 205] width 61 height 25
click at [108, 302] on button "Activity" at bounding box center [110, 303] width 127 height 25
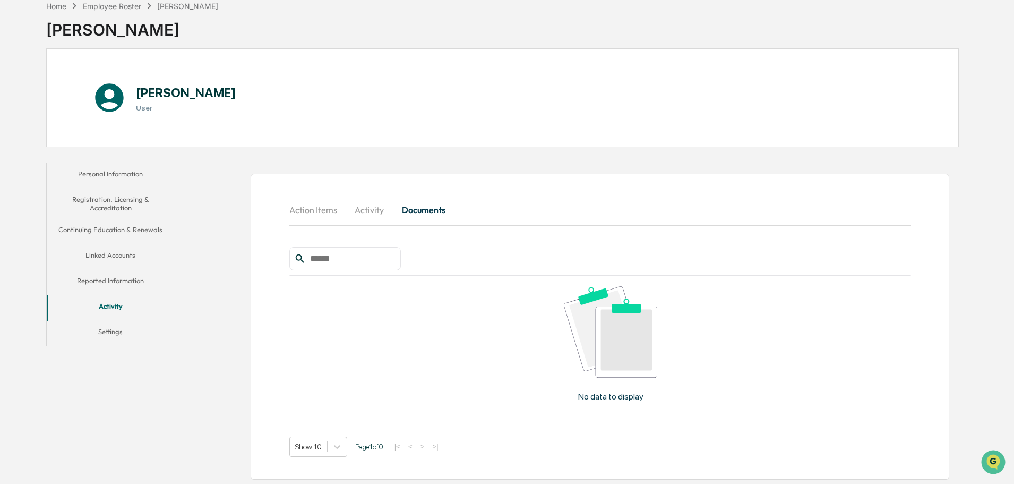
scroll to position [56, 0]
click at [966, 235] on div "Home Employee Roster [PERSON_NAME] [PERSON_NAME] [PERSON_NAME] User Personal In…" at bounding box center [502, 239] width 945 height 490
click at [101, 330] on button "Settings" at bounding box center [110, 332] width 127 height 25
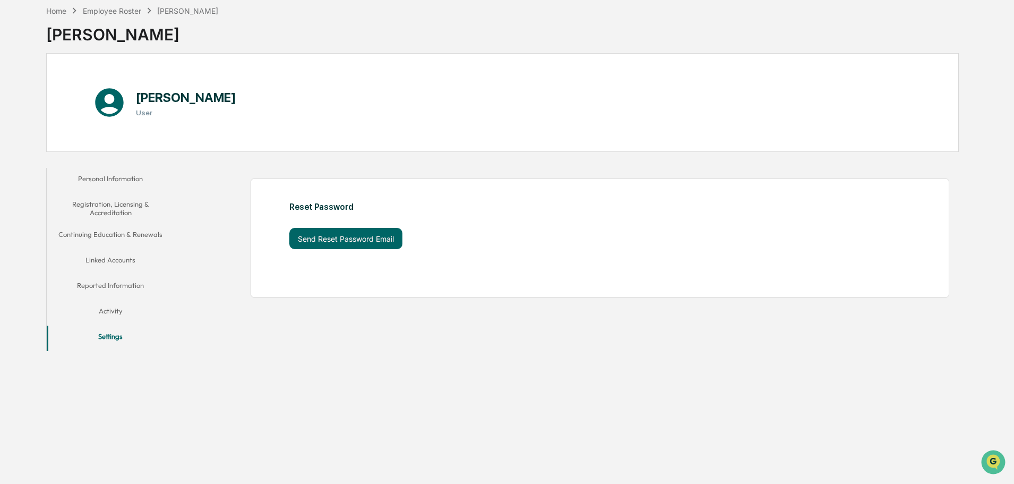
click at [105, 310] on button "Activity" at bounding box center [110, 312] width 127 height 25
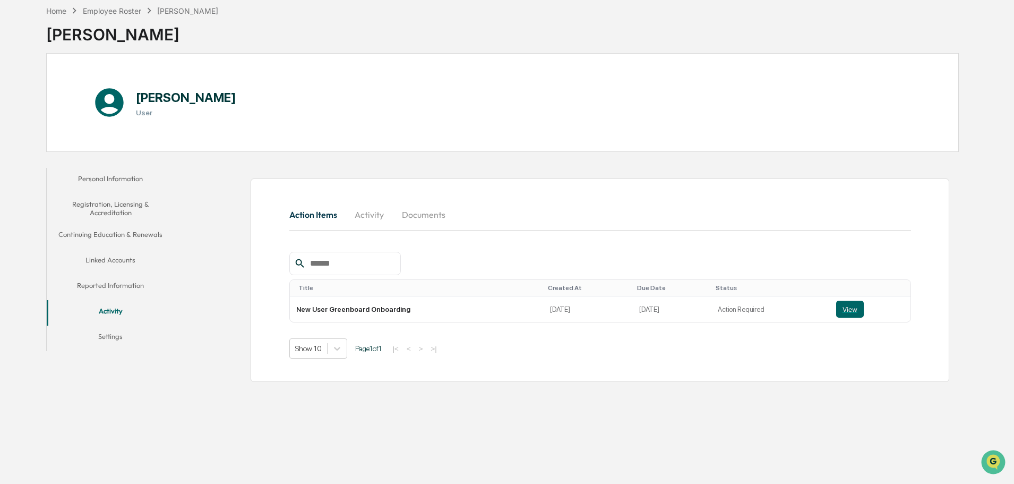
click at [122, 275] on button "Reported Information" at bounding box center [110, 287] width 127 height 25
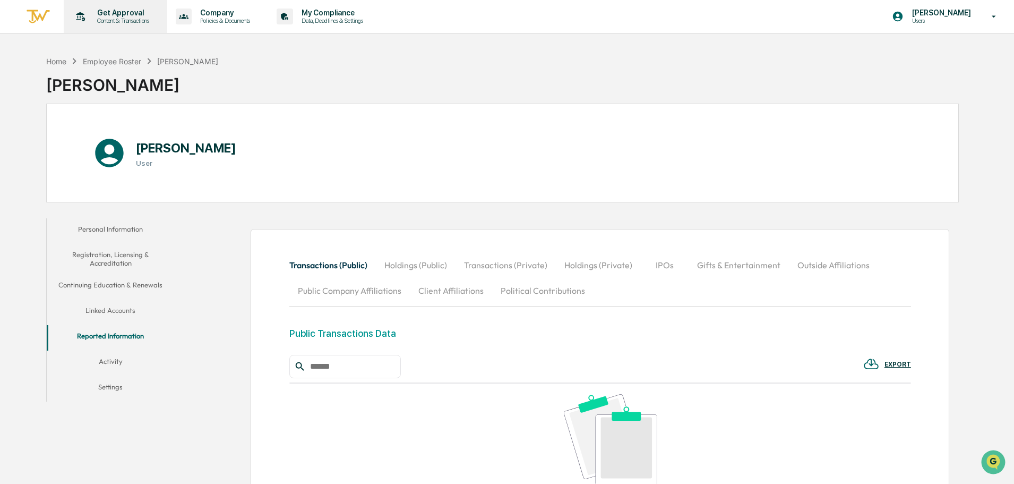
click at [140, 19] on p "Content & Transactions" at bounding box center [122, 20] width 66 height 7
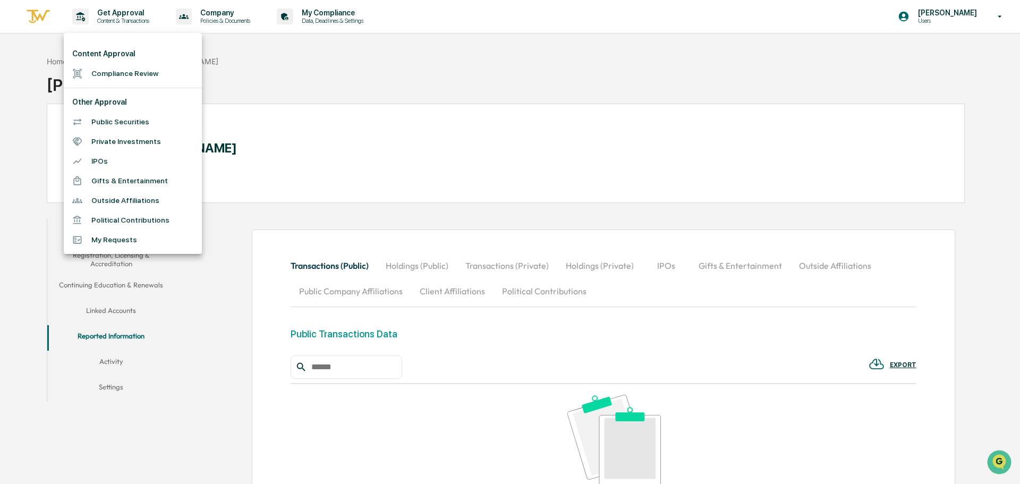
click at [121, 74] on li "Compliance Review" at bounding box center [133, 74] width 138 height 20
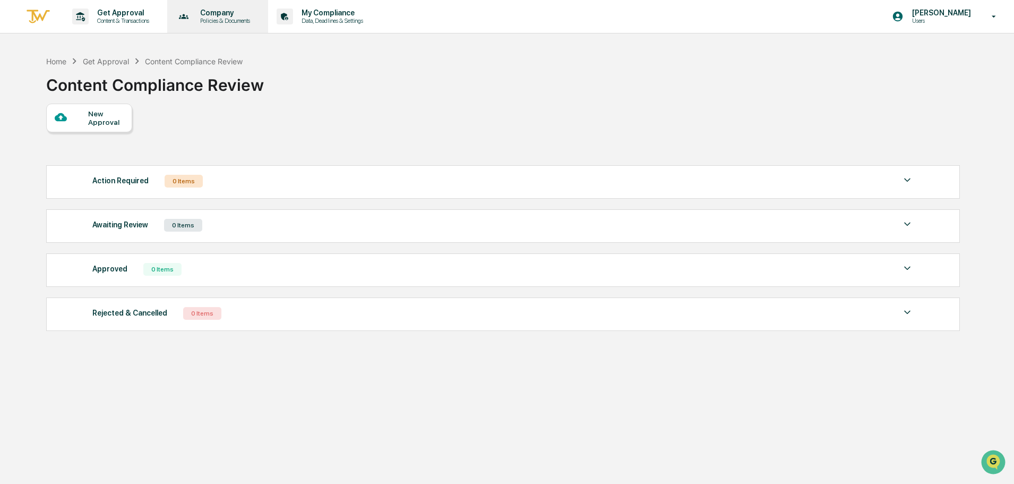
click at [219, 16] on p "Company" at bounding box center [224, 12] width 64 height 8
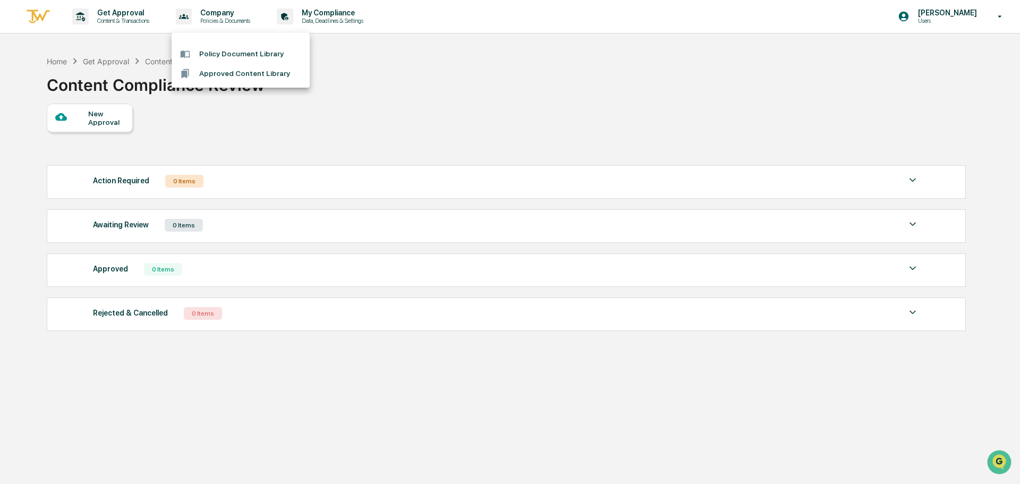
click at [341, 16] on div at bounding box center [510, 242] width 1020 height 484
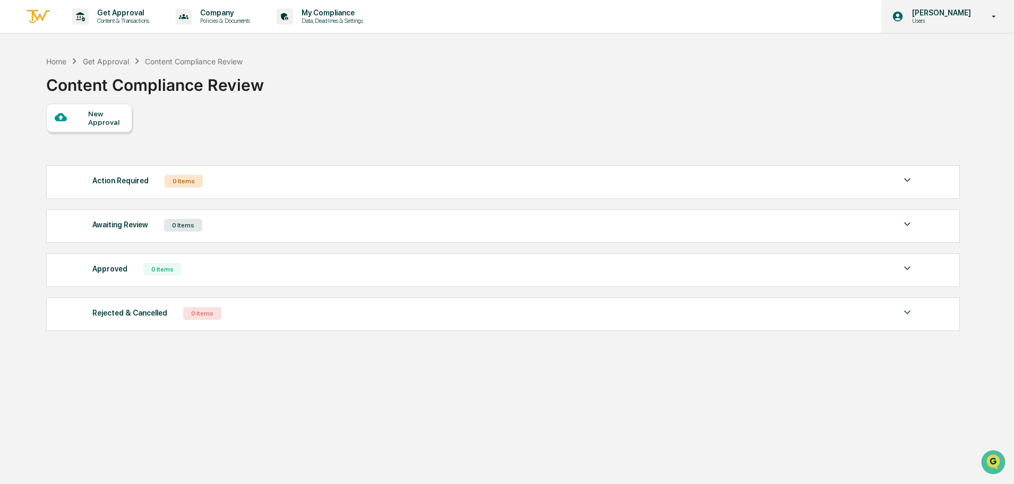
click at [950, 14] on p "[PERSON_NAME]" at bounding box center [940, 12] width 73 height 8
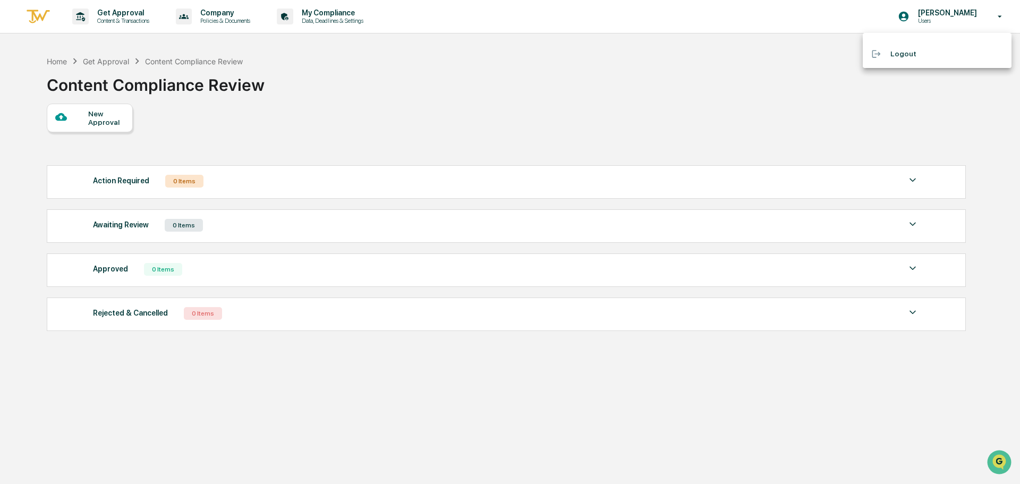
click at [571, 42] on div at bounding box center [510, 242] width 1020 height 484
click at [57, 63] on div "Home" at bounding box center [56, 61] width 20 height 9
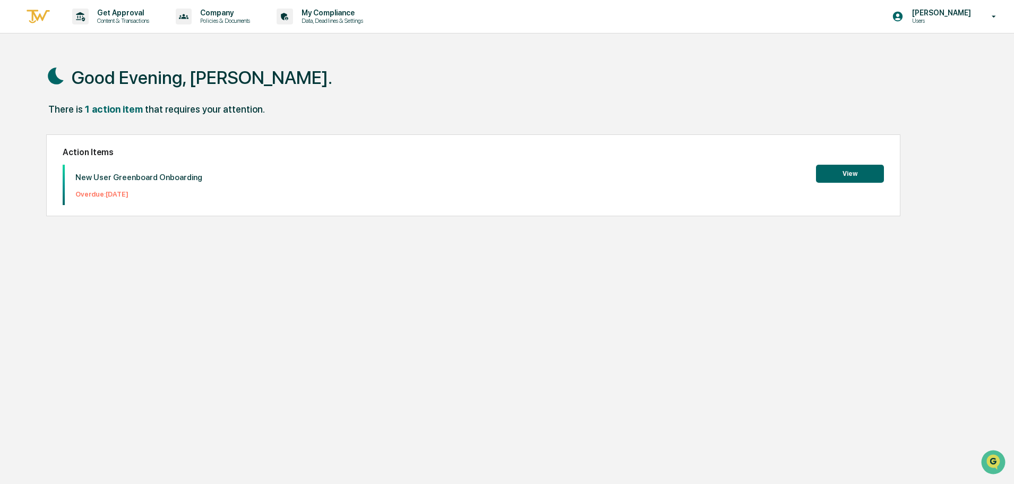
click at [857, 174] on button "View" at bounding box center [850, 174] width 68 height 18
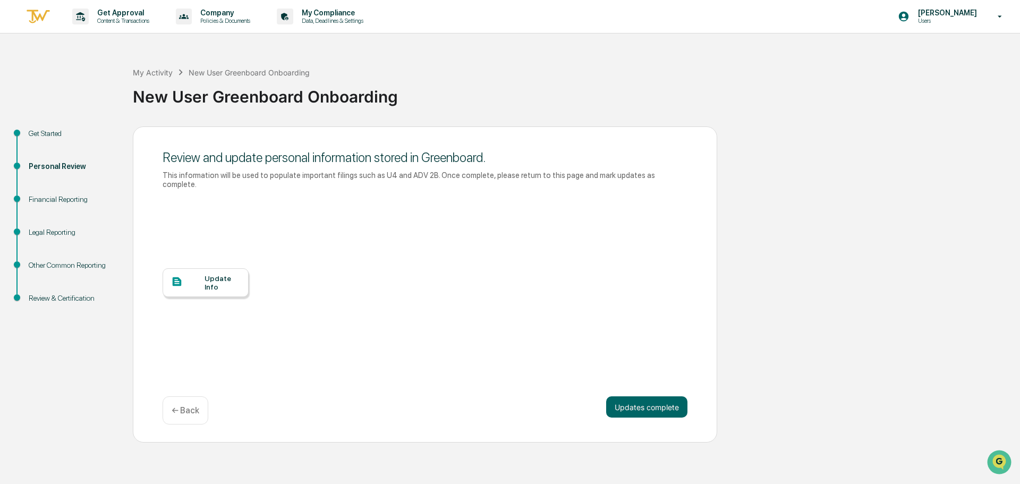
click at [51, 295] on div "Review & Certification" at bounding box center [72, 298] width 87 height 11
click at [51, 298] on div "Review & Certification" at bounding box center [72, 298] width 87 height 11
click at [44, 201] on div "Financial Reporting" at bounding box center [72, 199] width 87 height 11
click at [186, 405] on p "← Back" at bounding box center [186, 410] width 28 height 10
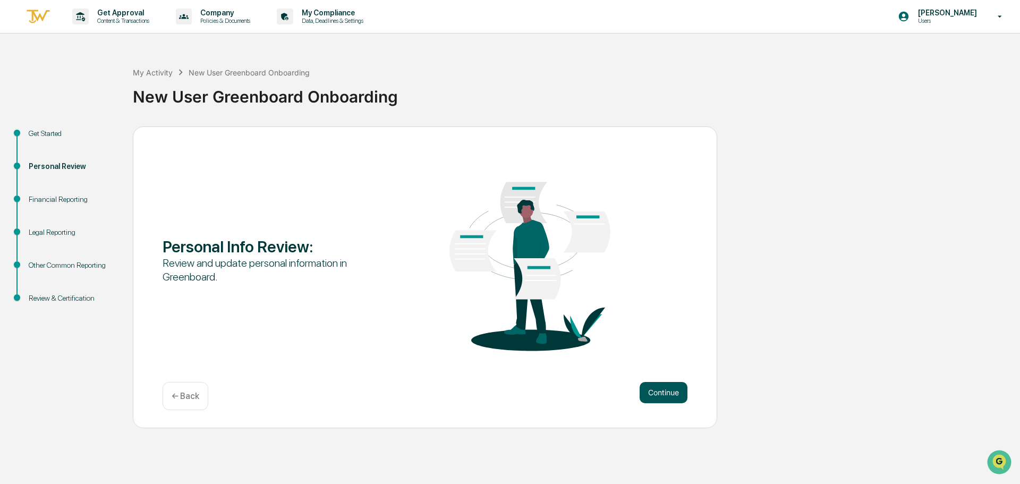
click at [663, 393] on button "Continue" at bounding box center [663, 392] width 48 height 21
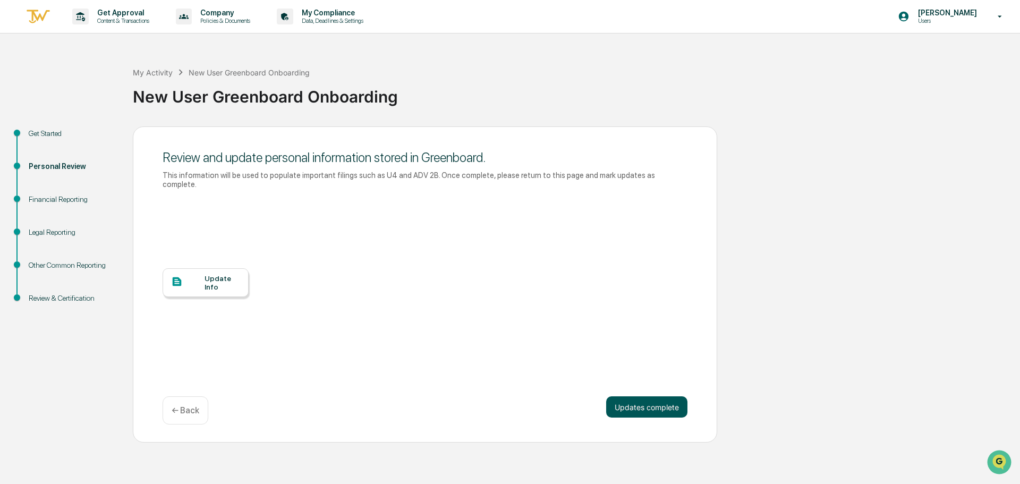
click at [661, 396] on button "Updates complete" at bounding box center [646, 406] width 81 height 21
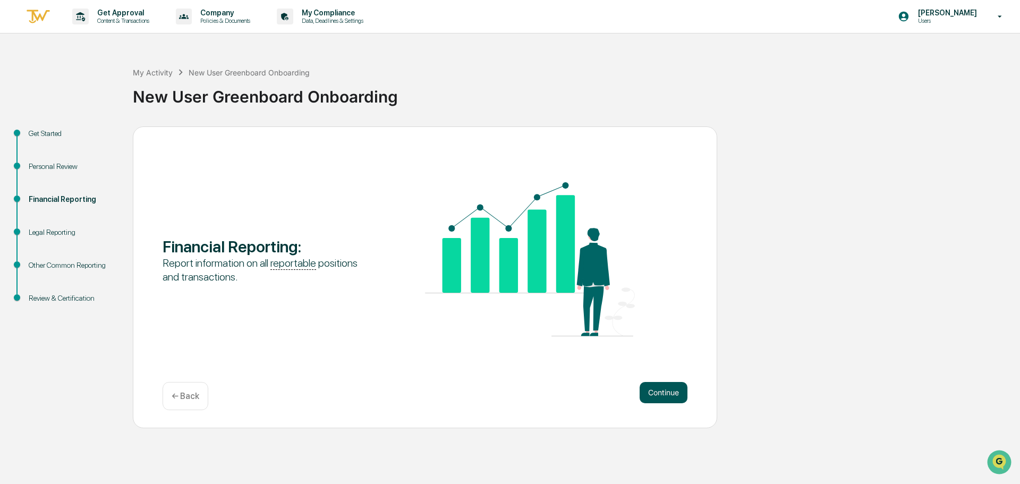
click at [668, 394] on button "Continue" at bounding box center [663, 392] width 48 height 21
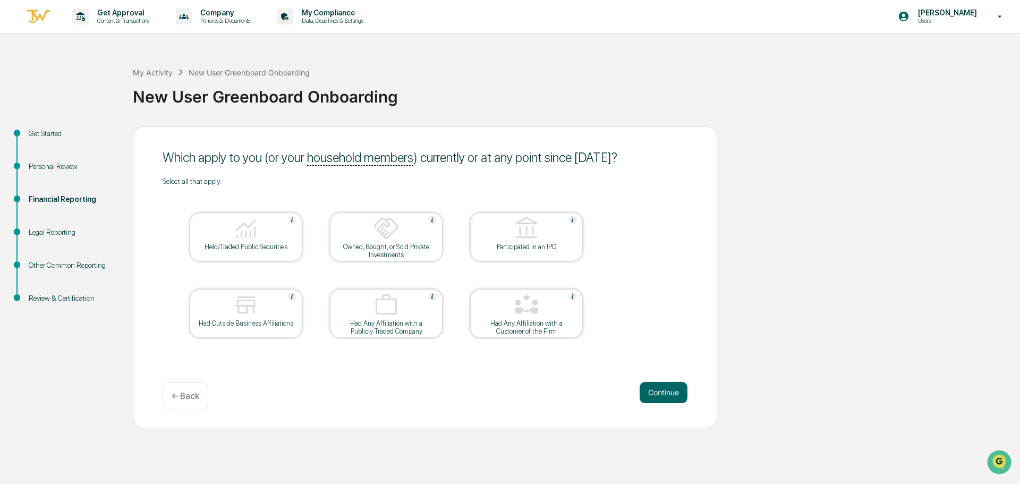
click at [668, 394] on button "Continue" at bounding box center [663, 392] width 48 height 21
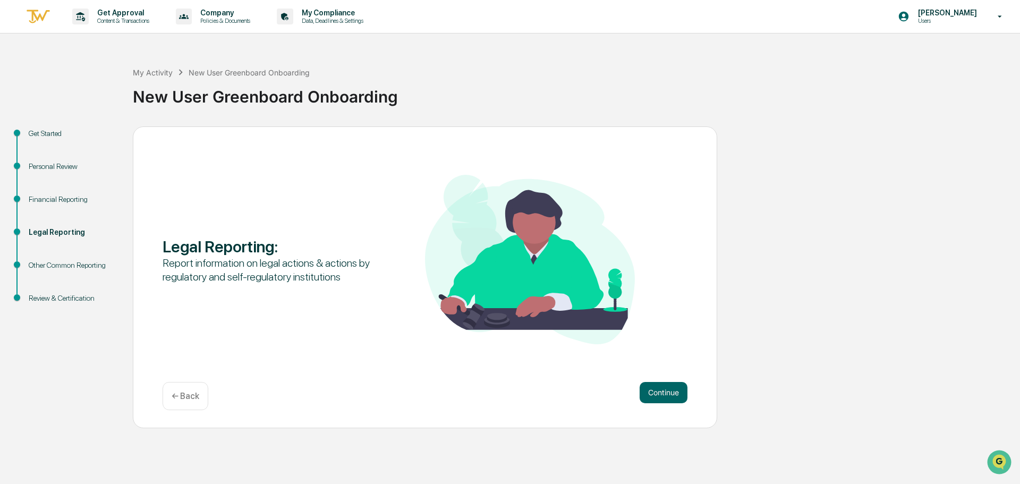
click at [668, 394] on button "Continue" at bounding box center [663, 392] width 48 height 21
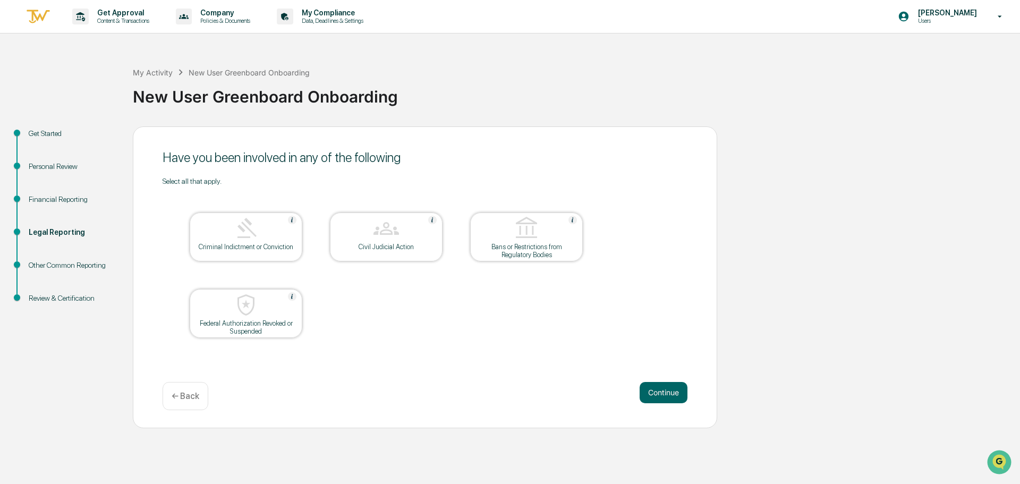
click at [668, 394] on button "Continue" at bounding box center [663, 392] width 48 height 21
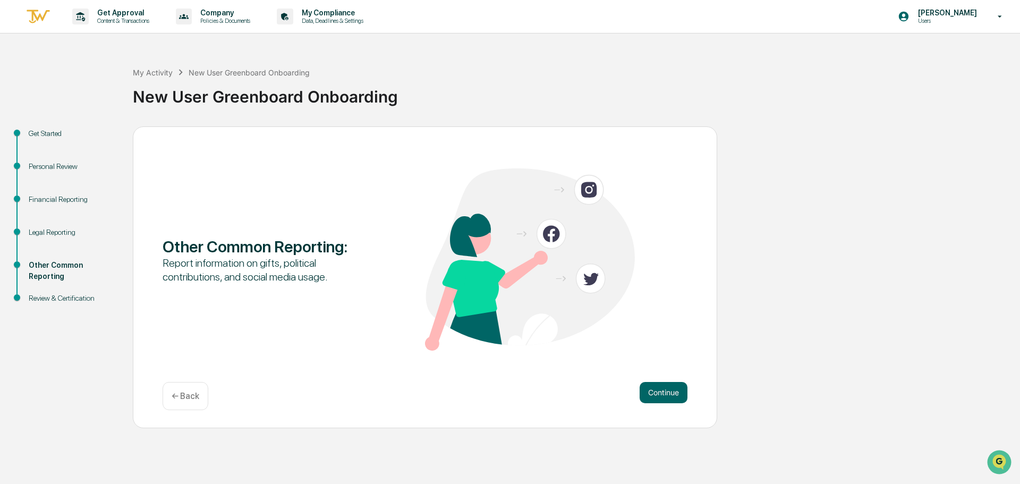
click at [668, 394] on button "Continue" at bounding box center [663, 392] width 48 height 21
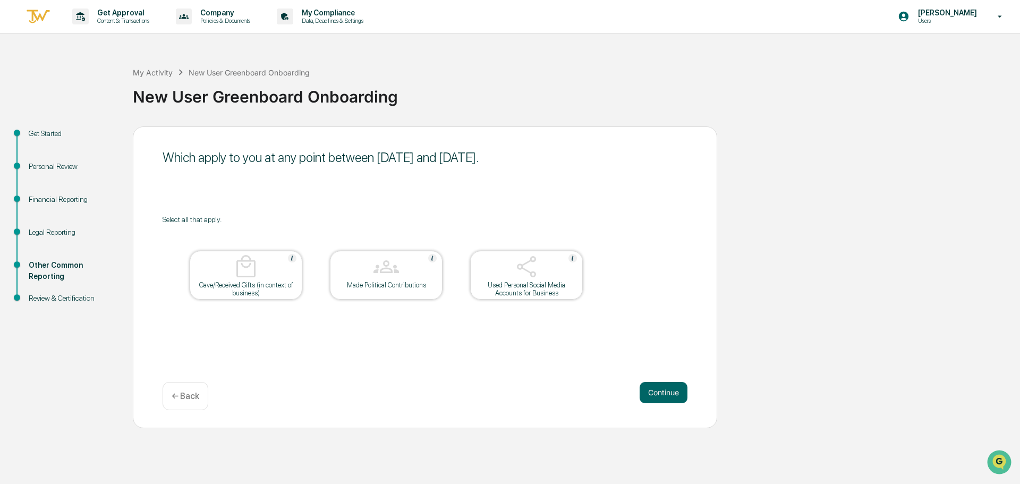
click at [668, 394] on button "Continue" at bounding box center [663, 392] width 48 height 21
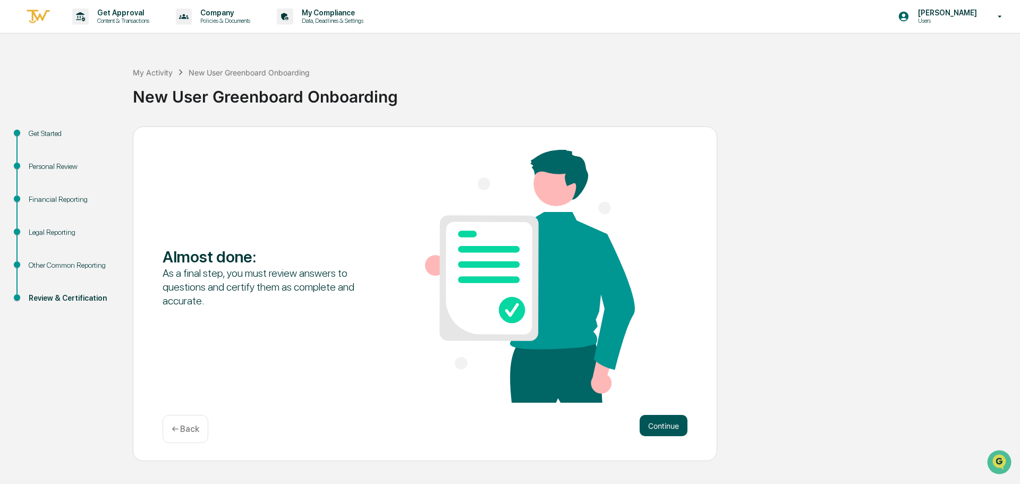
click at [659, 422] on button "Continue" at bounding box center [663, 425] width 48 height 21
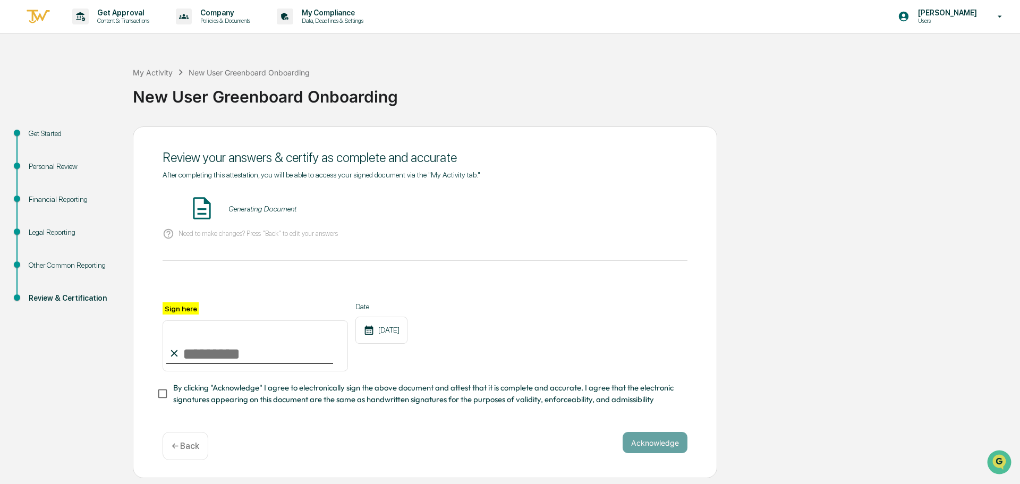
click at [235, 353] on input "Sign here" at bounding box center [255, 345] width 185 height 51
type input "**********"
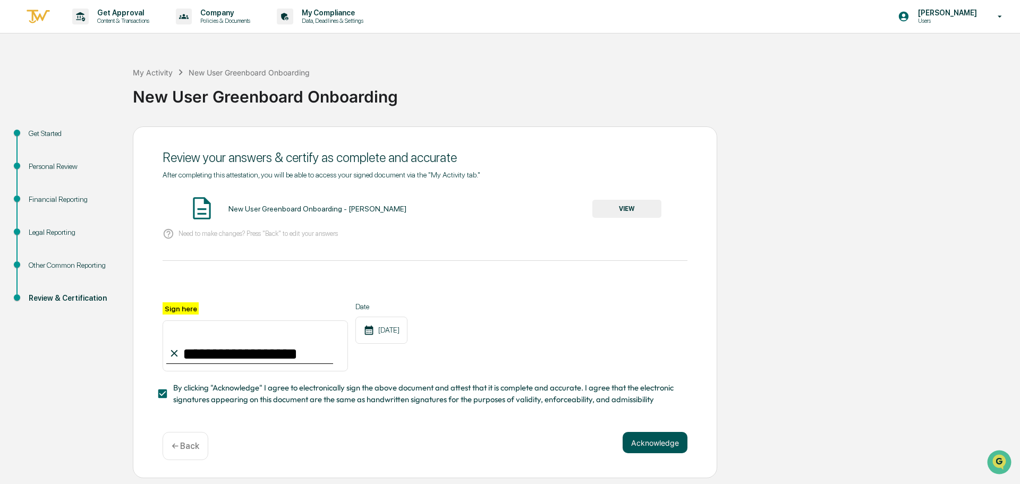
click at [651, 445] on button "Acknowledge" at bounding box center [654, 442] width 65 height 21
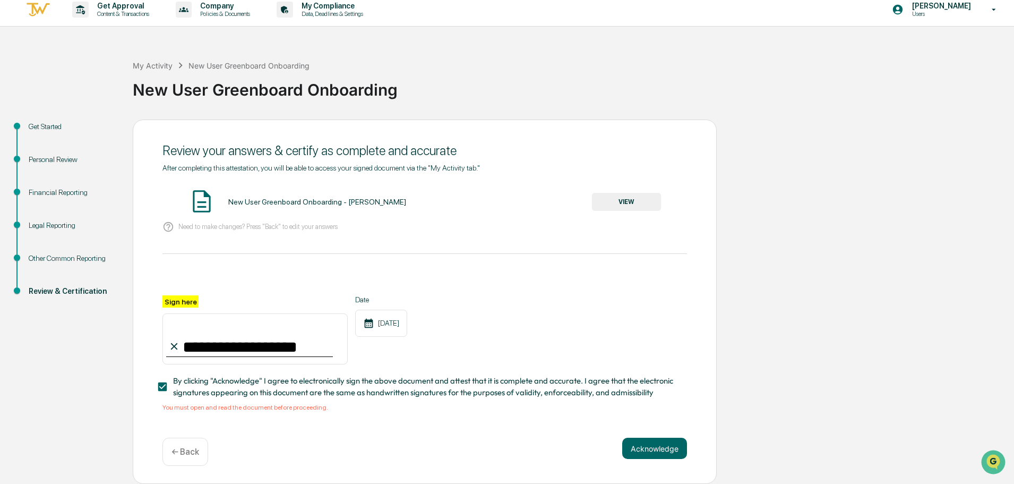
scroll to position [10, 0]
click at [627, 197] on button "VIEW" at bounding box center [626, 202] width 69 height 18
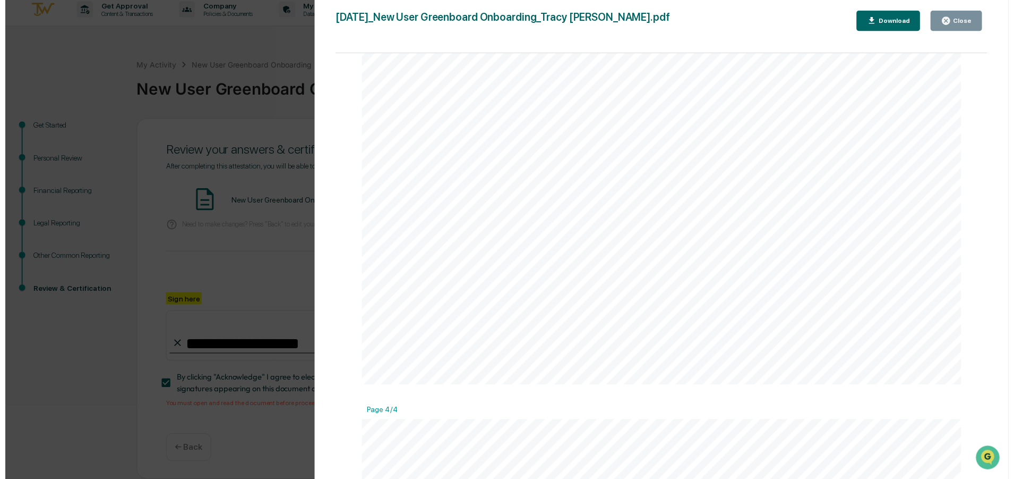
scroll to position [1747, 0]
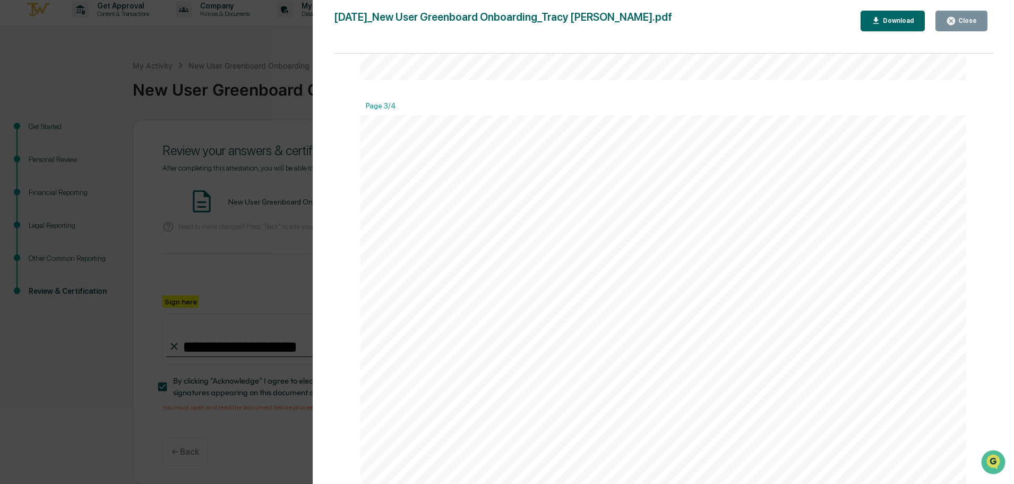
click at [964, 20] on div "Close" at bounding box center [966, 20] width 21 height 7
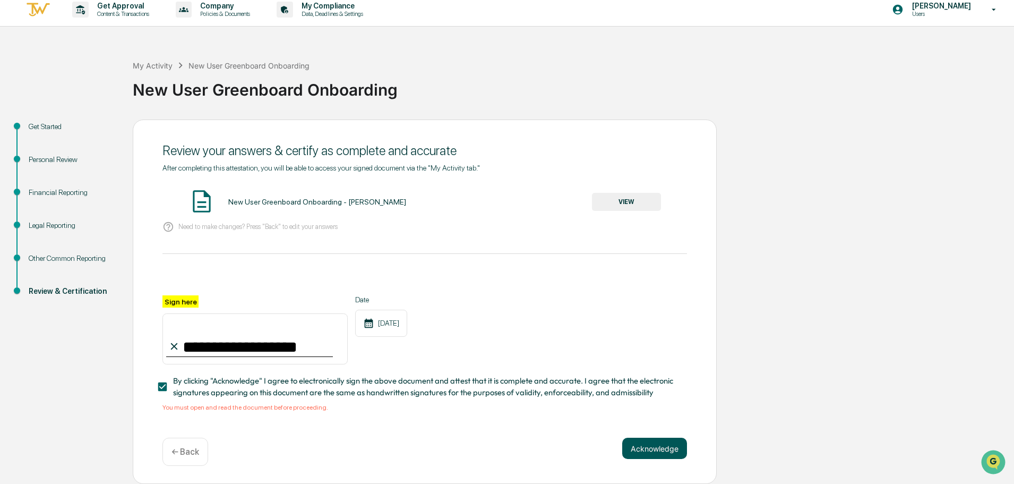
click at [657, 453] on button "Acknowledge" at bounding box center [654, 448] width 65 height 21
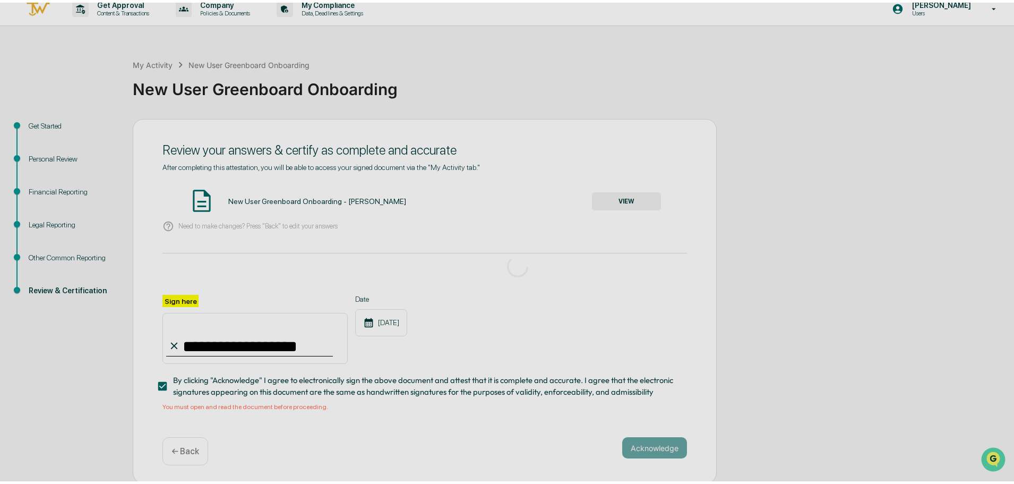
scroll to position [0, 0]
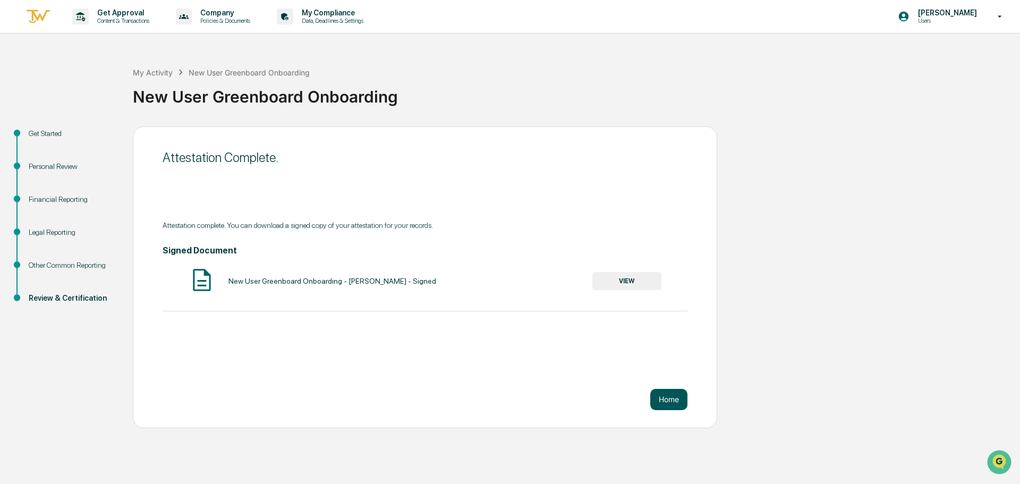
click at [665, 406] on button "Home" at bounding box center [668, 399] width 37 height 21
